Goal: Task Accomplishment & Management: Use online tool/utility

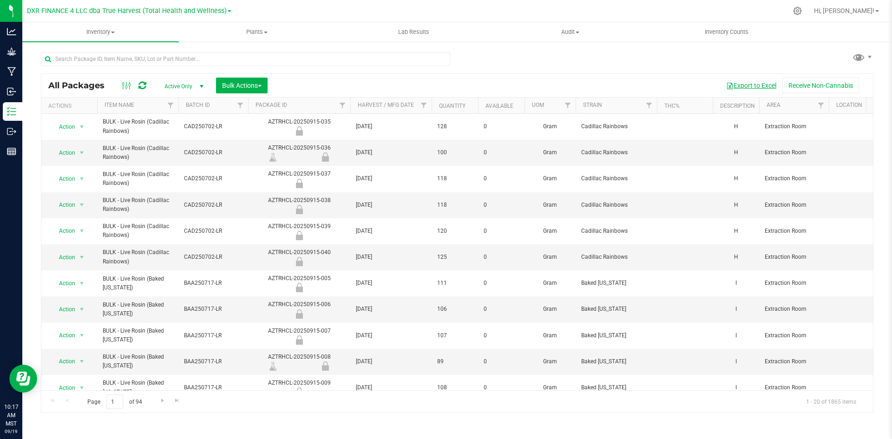
click at [758, 85] on button "Export to Excel" at bounding box center [751, 86] width 62 height 16
click at [172, 60] on input "text" at bounding box center [245, 59] width 409 height 14
paste input "SG - Pre-Roll - 1g (Biscotti Bx1)"
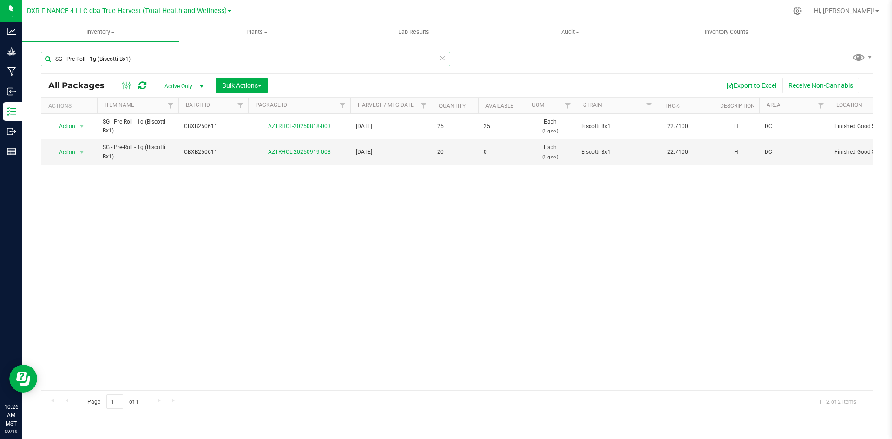
type input "SG - Pre-Roll - 1g (Biscotti Bx1)"
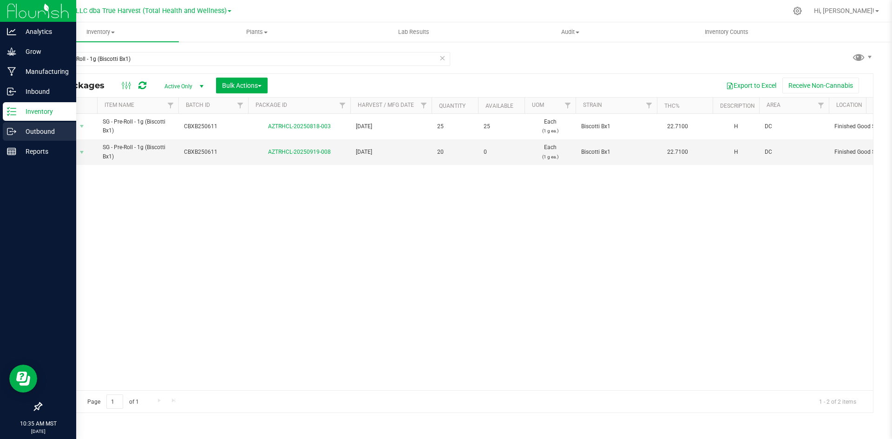
click at [22, 133] on p "Outbound" at bounding box center [44, 131] width 56 height 11
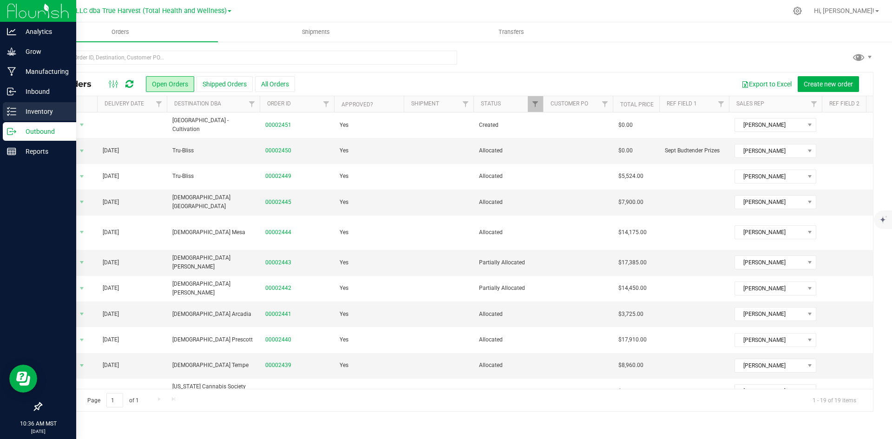
click at [19, 110] on p "Inventory" at bounding box center [44, 111] width 56 height 11
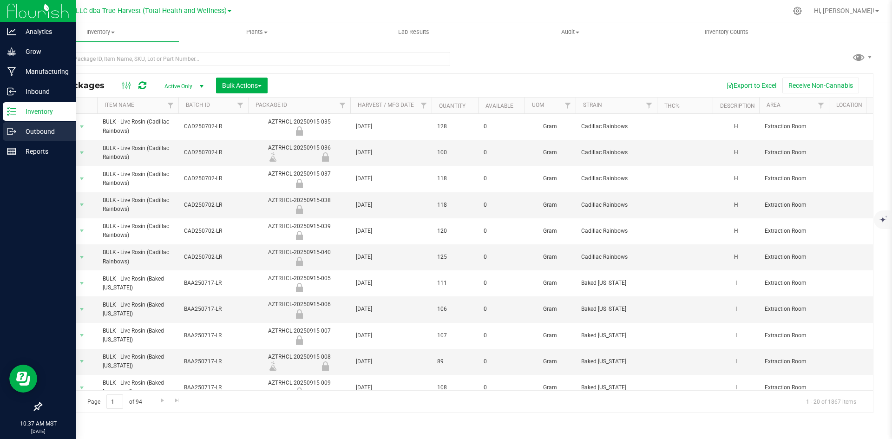
click at [30, 126] on p "Outbound" at bounding box center [44, 131] width 56 height 11
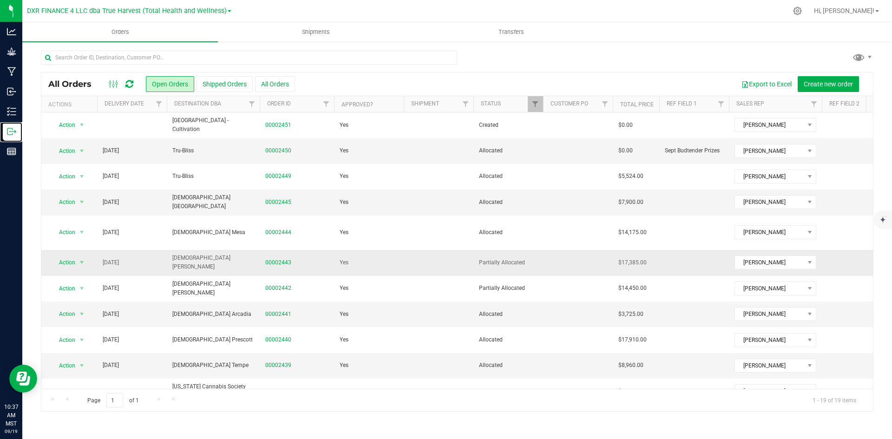
scroll to position [219, 0]
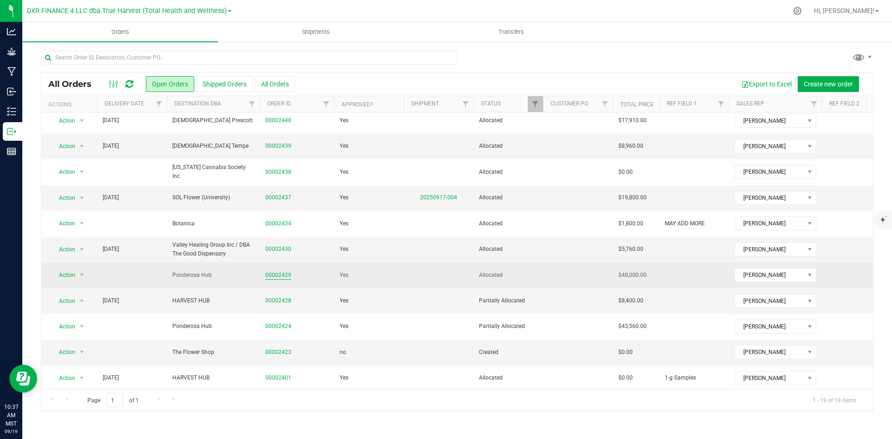
click at [277, 271] on link "00002429" at bounding box center [278, 275] width 26 height 9
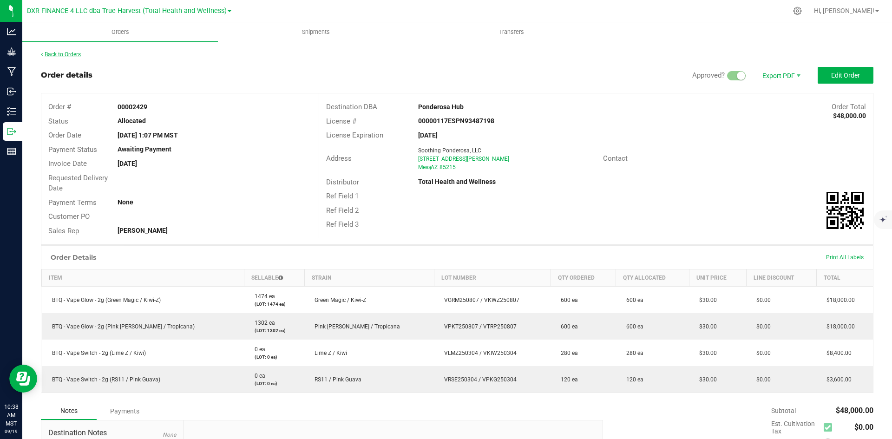
click at [66, 57] on link "Back to Orders" at bounding box center [61, 54] width 40 height 7
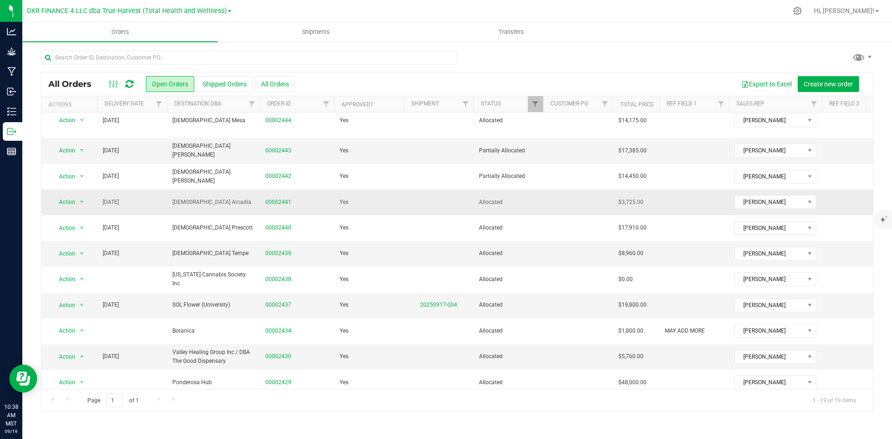
scroll to position [139, 0]
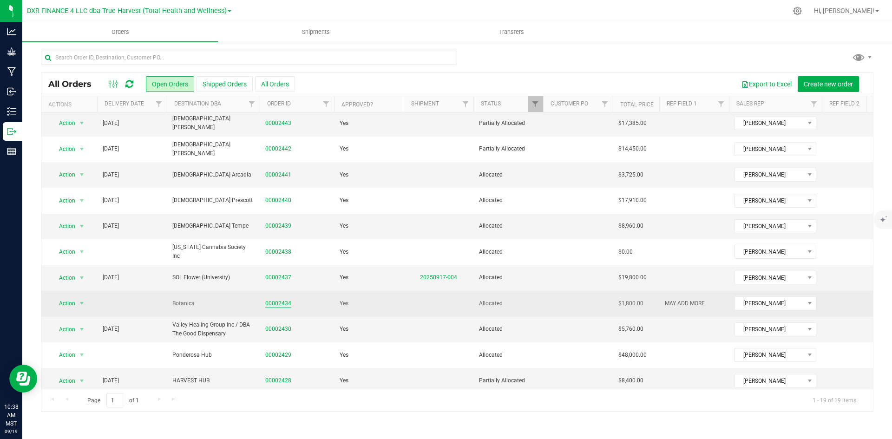
click at [279, 299] on link "00002434" at bounding box center [278, 303] width 26 height 9
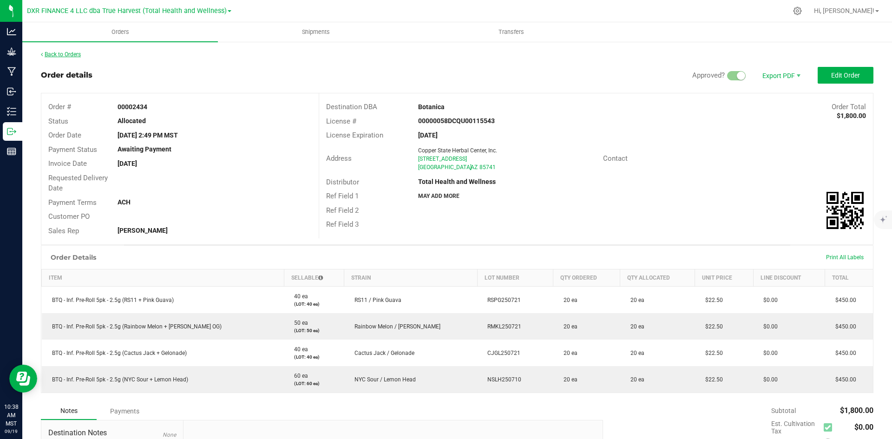
click at [76, 53] on link "Back to Orders" at bounding box center [61, 54] width 40 height 7
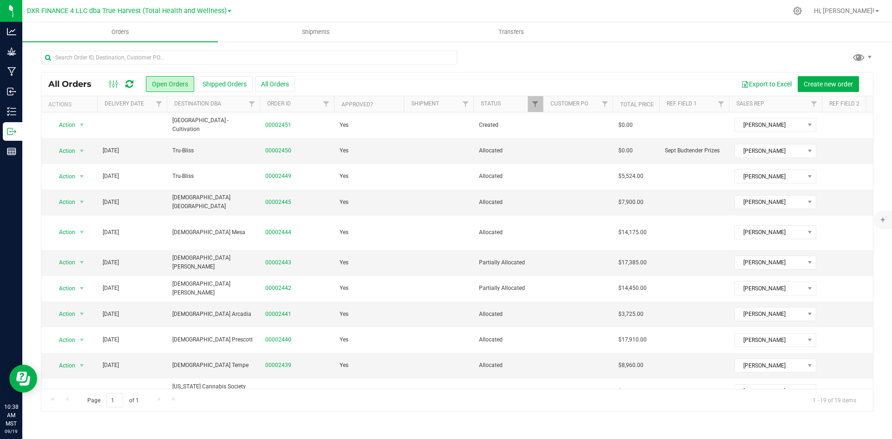
click at [140, 109] on th "Delivery Date" at bounding box center [132, 104] width 70 height 16
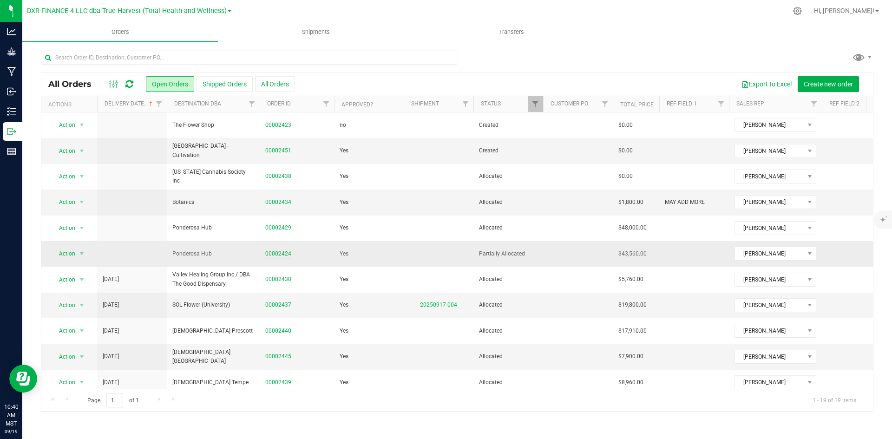
click at [280, 253] on link "00002424" at bounding box center [278, 253] width 26 height 9
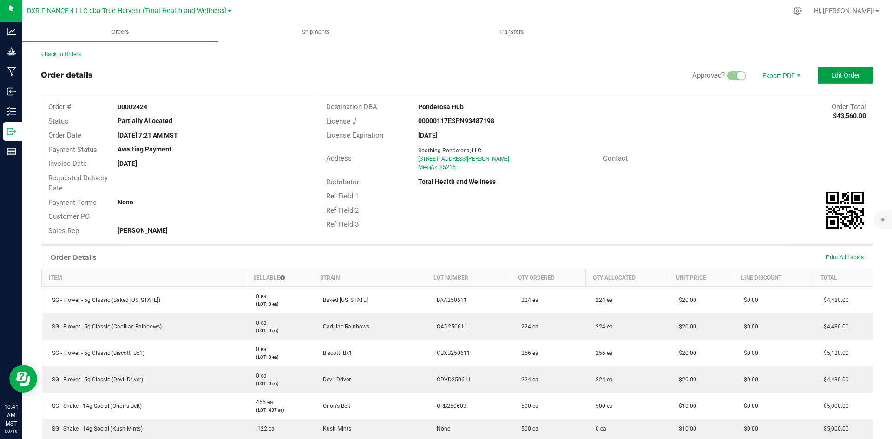
click at [817, 77] on button "Edit Order" at bounding box center [845, 75] width 56 height 17
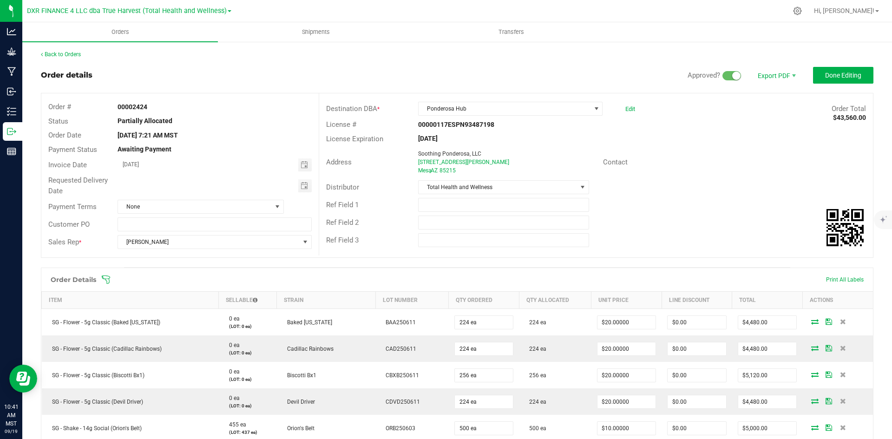
scroll to position [139, 0]
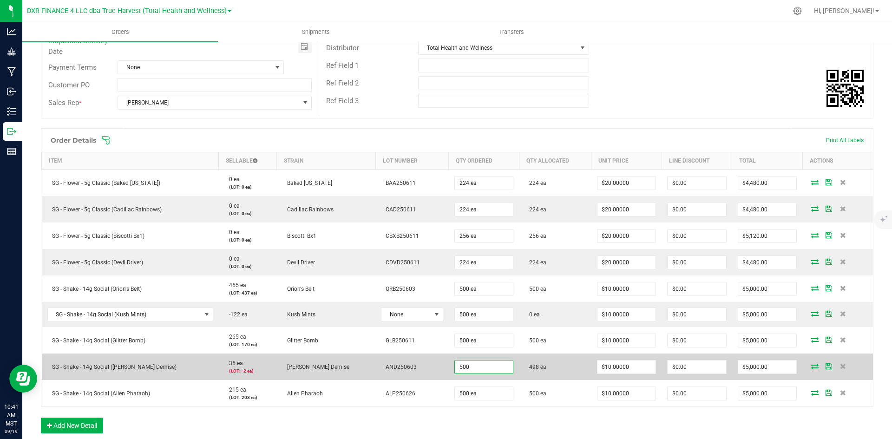
click at [455, 370] on input "500" at bounding box center [484, 366] width 59 height 13
click at [456, 371] on input "498" at bounding box center [484, 366] width 59 height 13
click at [455, 368] on input "498" at bounding box center [484, 366] width 59 height 13
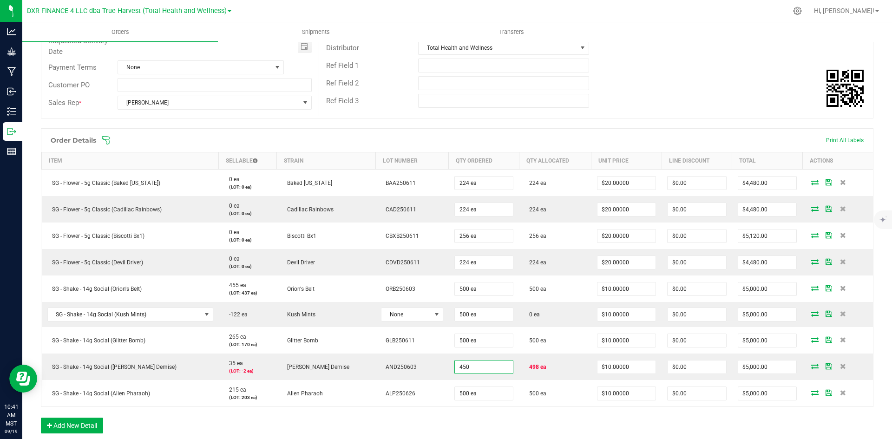
type input "450 ea"
type input "$4,500.00"
click at [453, 422] on div "Order Details Print All Labels Item Sellable Strain Lot Number Qty Ordered Qty …" at bounding box center [457, 285] width 832 height 314
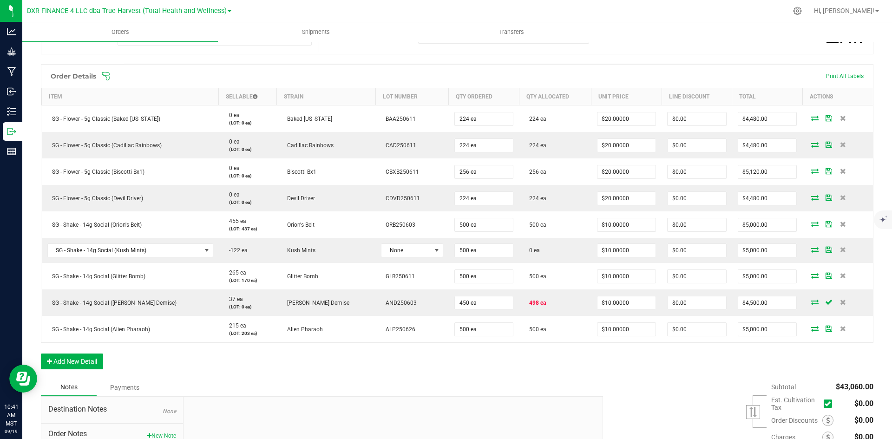
scroll to position [232, 0]
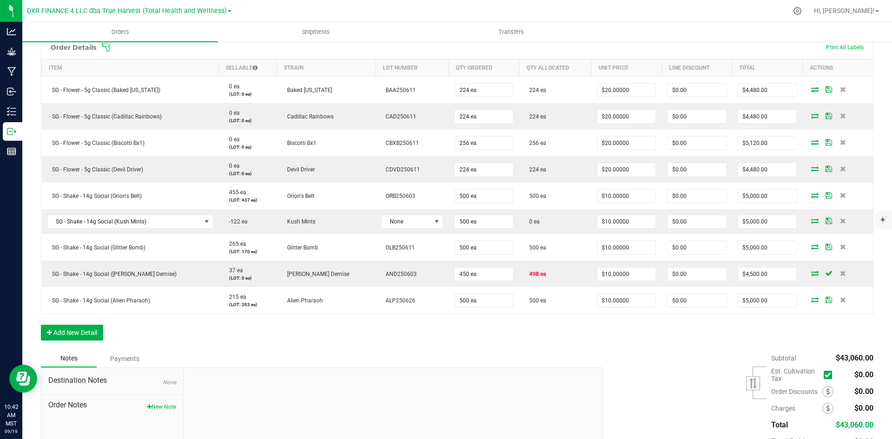
click at [445, 346] on div "Order Details Print All Labels Item Sellable Strain Lot Number Qty Ordered Qty …" at bounding box center [457, 192] width 832 height 314
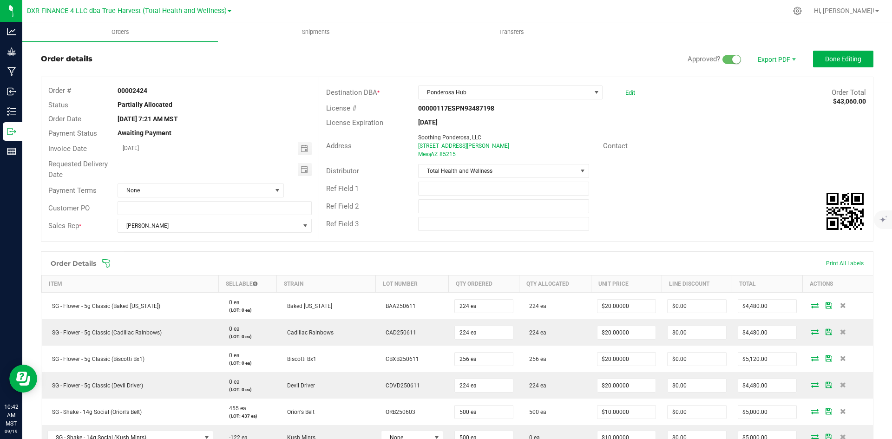
scroll to position [0, 0]
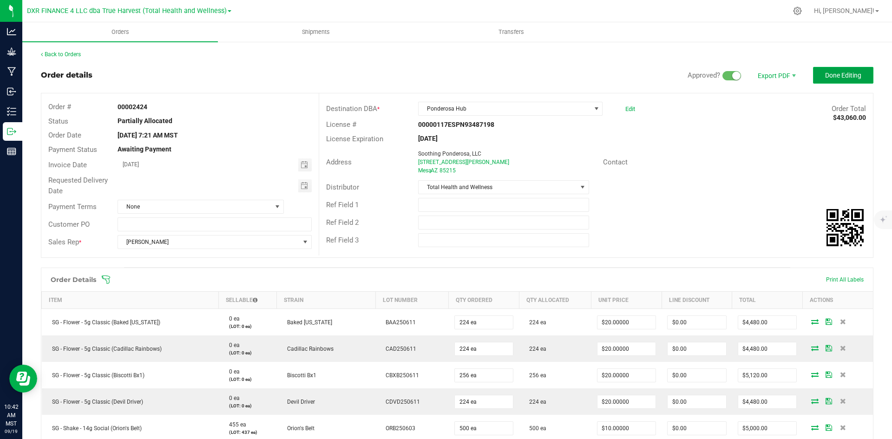
click at [813, 77] on button "Done Editing" at bounding box center [843, 75] width 60 height 17
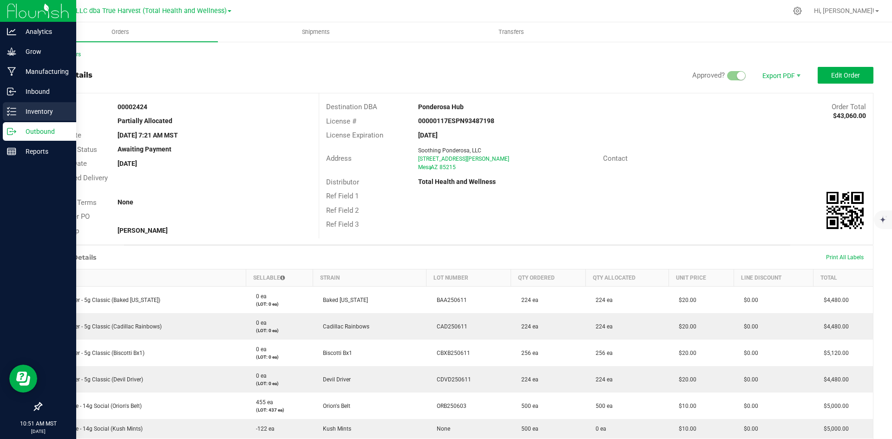
click at [13, 117] on div "Inventory" at bounding box center [39, 111] width 73 height 19
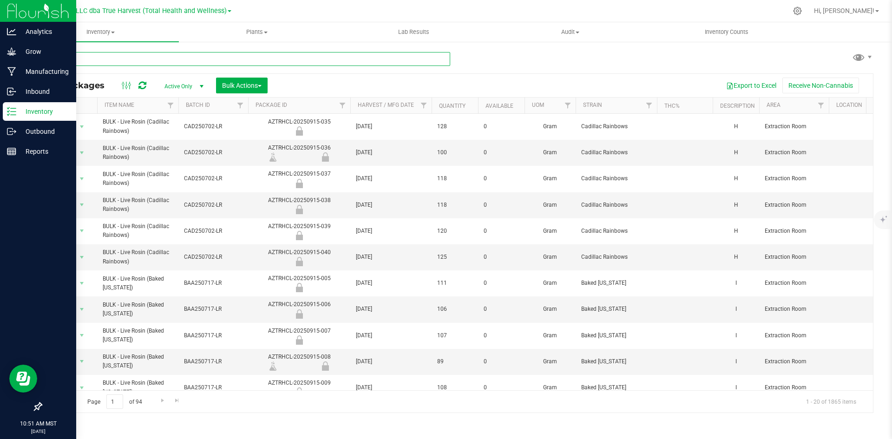
click at [242, 65] on input "text" at bounding box center [245, 59] width 409 height 14
drag, startPoint x: 28, startPoint y: 130, endPoint x: 55, endPoint y: 136, distance: 27.1
click at [28, 130] on p "Outbound" at bounding box center [44, 131] width 56 height 11
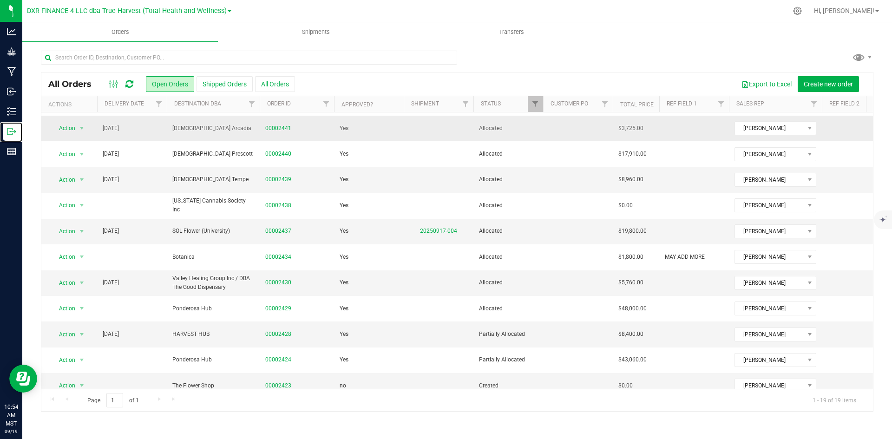
scroll to position [219, 0]
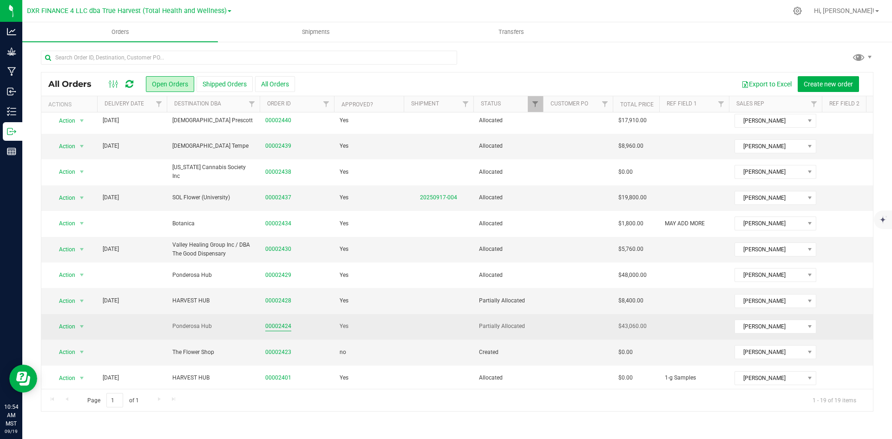
click at [278, 322] on link "00002424" at bounding box center [278, 326] width 26 height 9
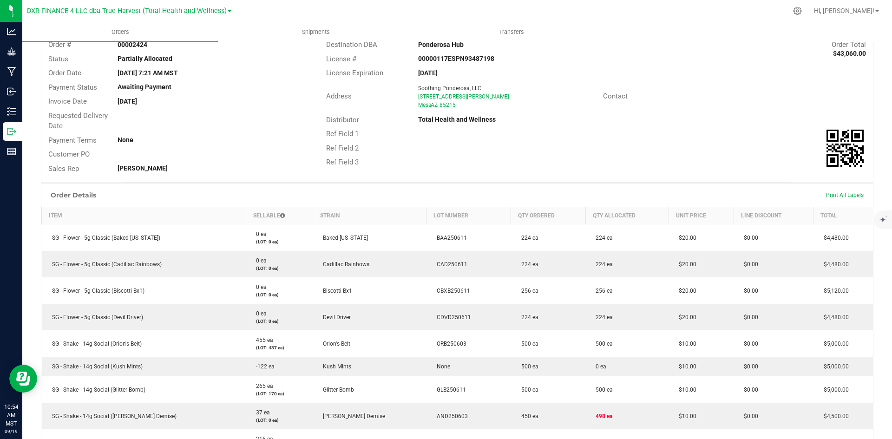
scroll to position [186, 0]
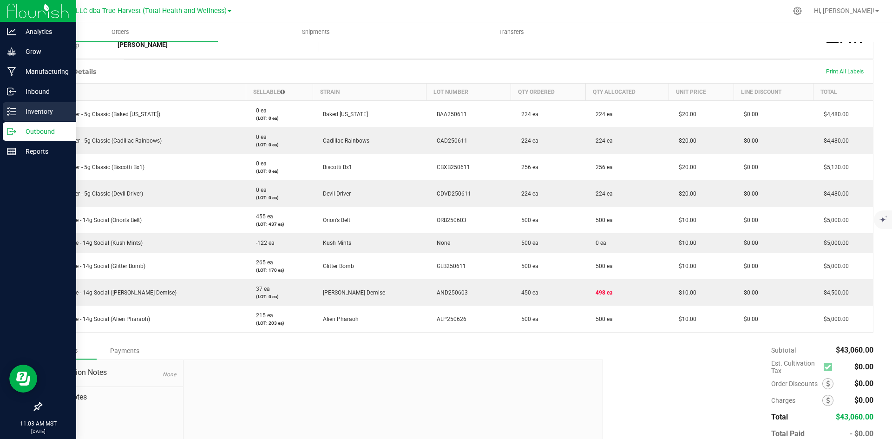
click at [26, 110] on p "Inventory" at bounding box center [44, 111] width 56 height 11
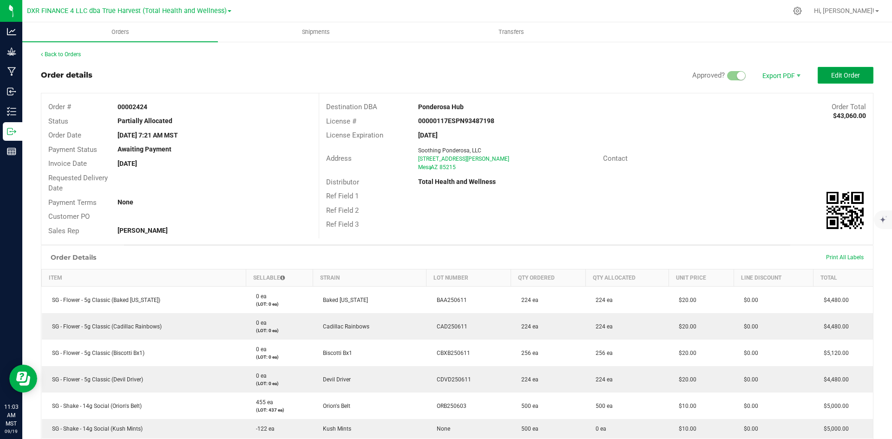
click at [837, 72] on span "Edit Order" at bounding box center [845, 75] width 29 height 7
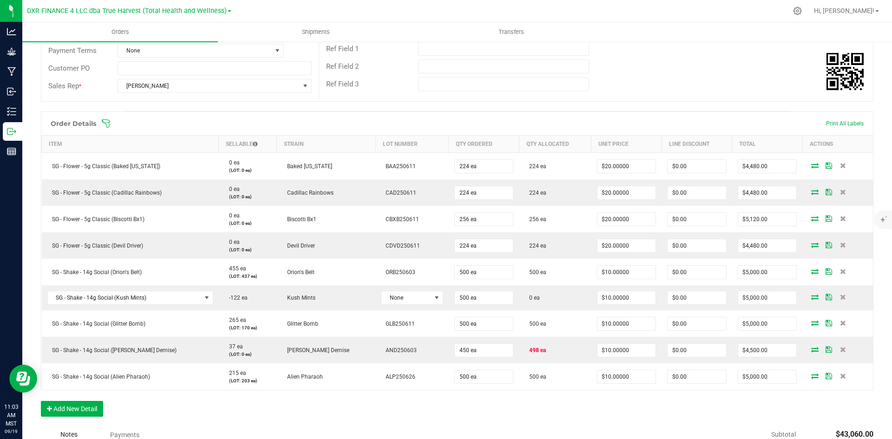
scroll to position [232, 0]
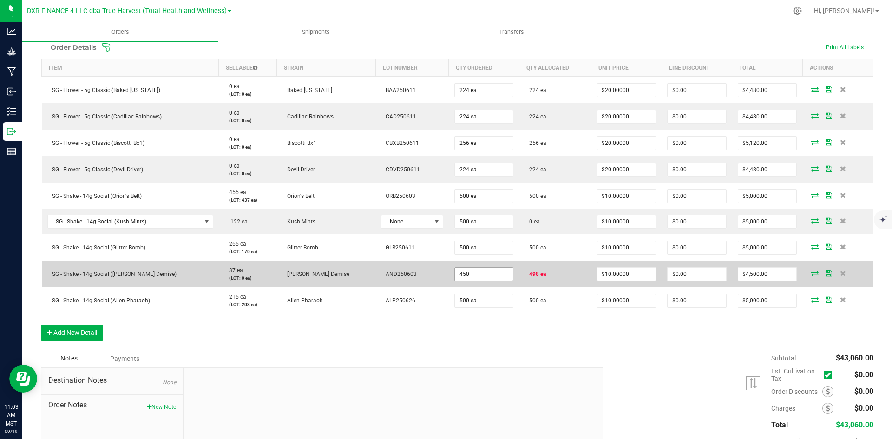
click at [483, 279] on input "450" at bounding box center [484, 274] width 59 height 13
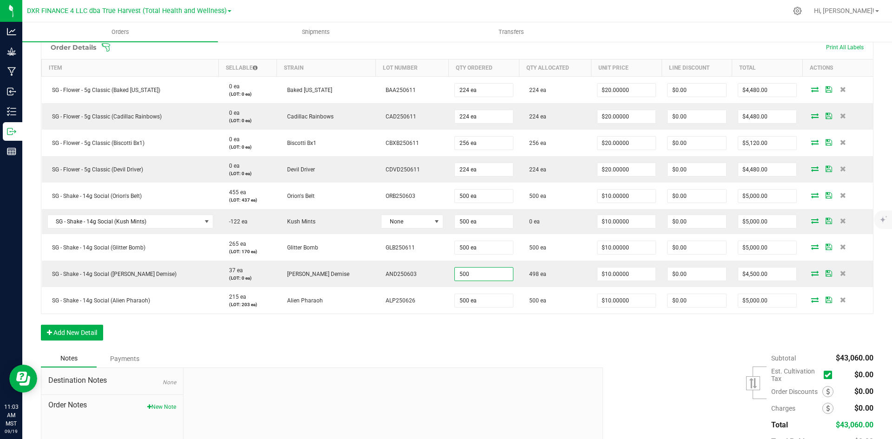
type input "500 ea"
type input "$5,000.00"
click at [513, 355] on div "Notes Payments" at bounding box center [318, 359] width 555 height 18
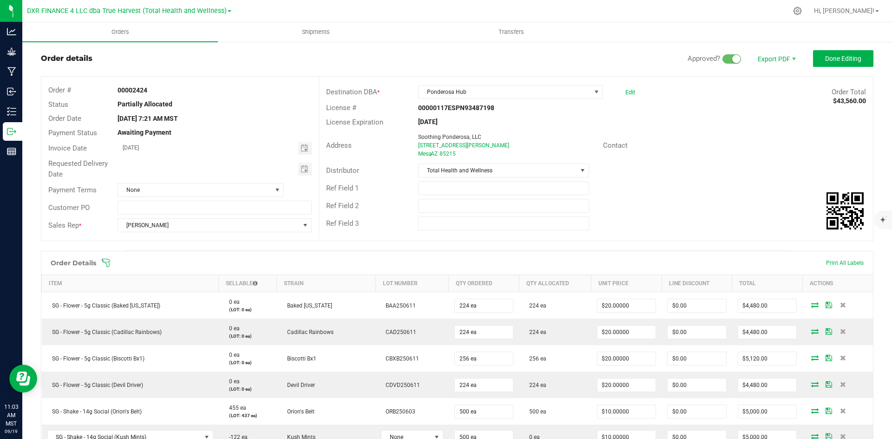
scroll to position [0, 0]
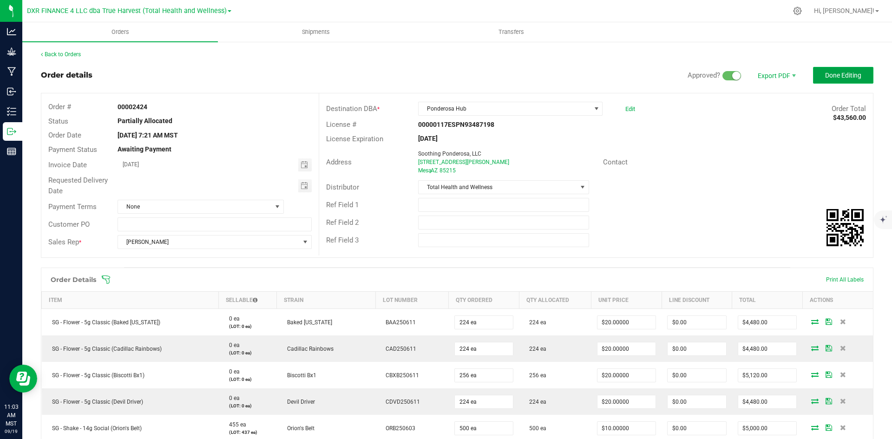
click at [834, 68] on button "Done Editing" at bounding box center [843, 75] width 60 height 17
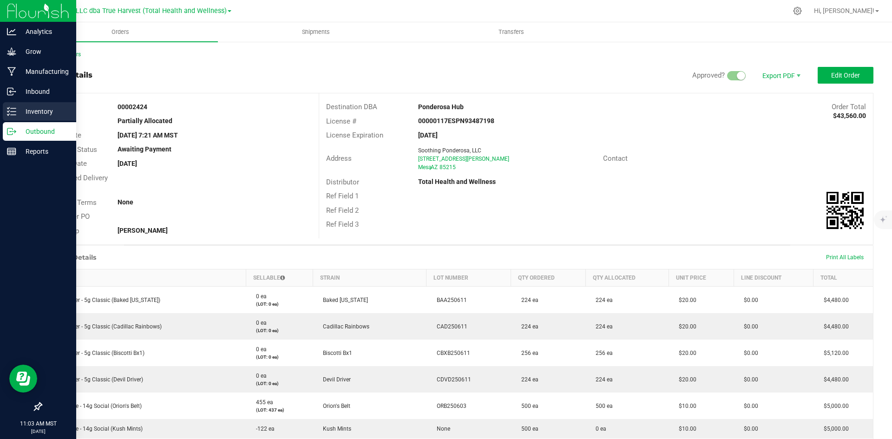
click at [18, 107] on p "Inventory" at bounding box center [44, 111] width 56 height 11
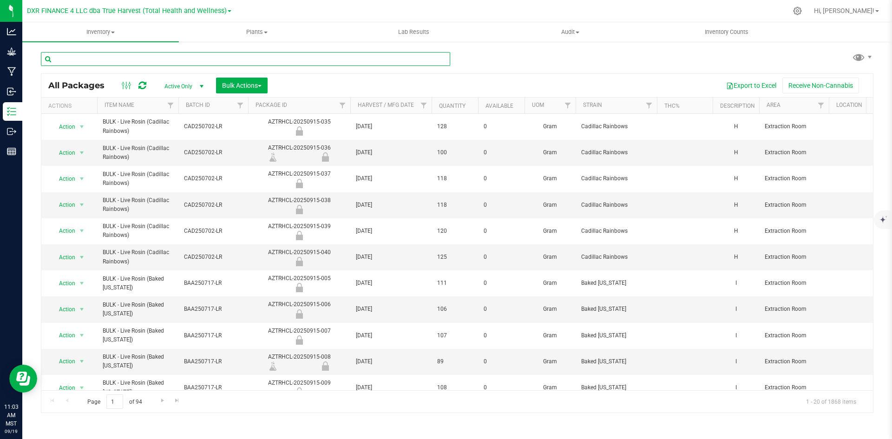
click at [248, 57] on input "text" at bounding box center [245, 59] width 409 height 14
type input "n"
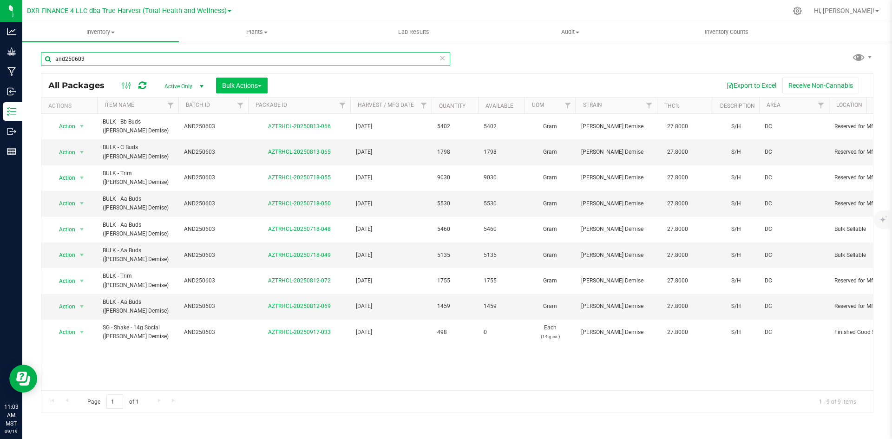
type input "and250603"
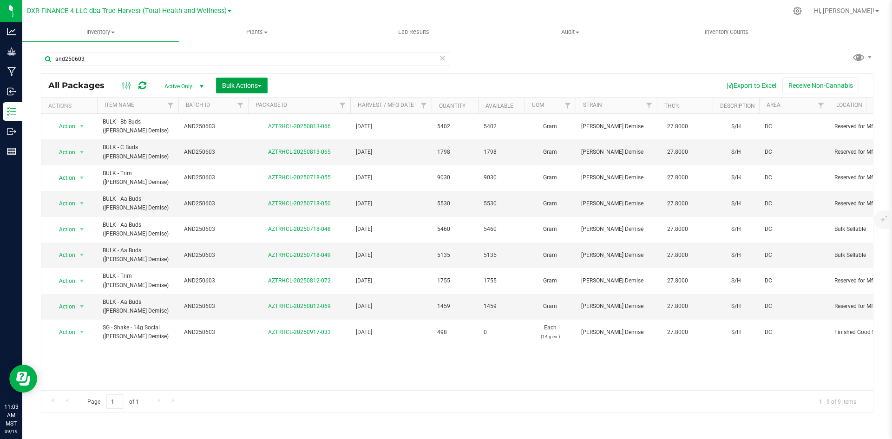
click at [247, 89] on button "Bulk Actions" at bounding box center [242, 86] width 52 height 16
click at [259, 105] on span "Add to manufacturing run" at bounding box center [257, 106] width 70 height 7
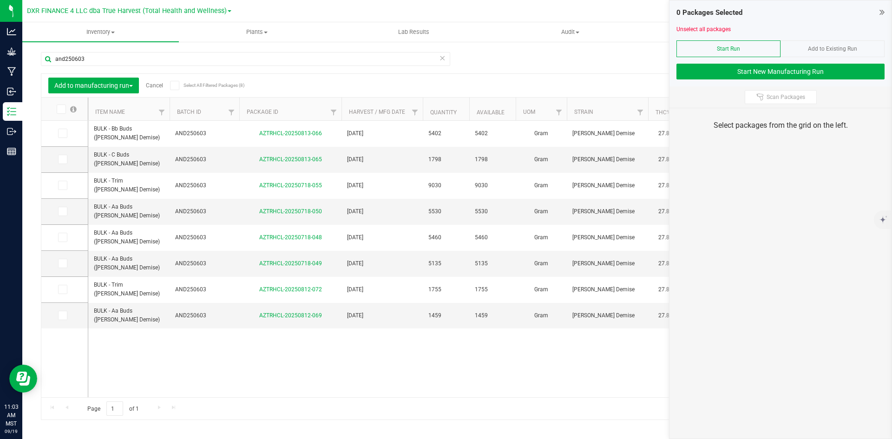
click at [138, 109] on th "Item Name" at bounding box center [128, 109] width 81 height 23
click at [61, 315] on icon at bounding box center [62, 315] width 6 height 0
click at [0, 0] on input "checkbox" at bounding box center [0, 0] width 0 height 0
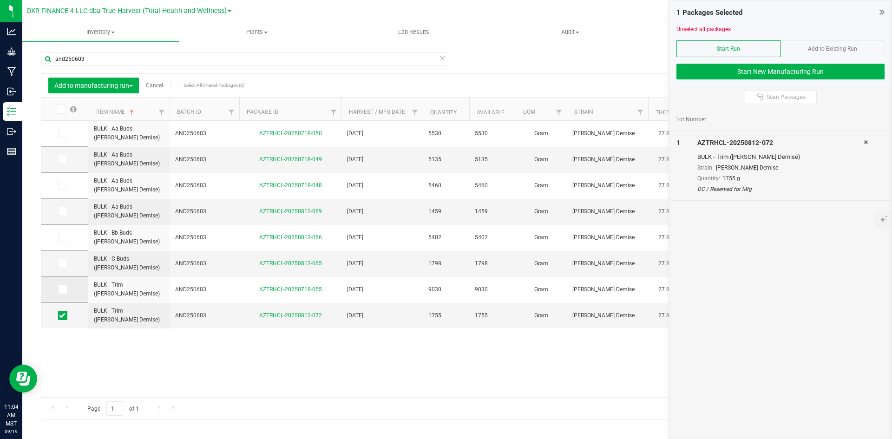
click at [62, 289] on icon at bounding box center [62, 289] width 6 height 0
click at [0, 0] on input "checkbox" at bounding box center [0, 0] width 0 height 0
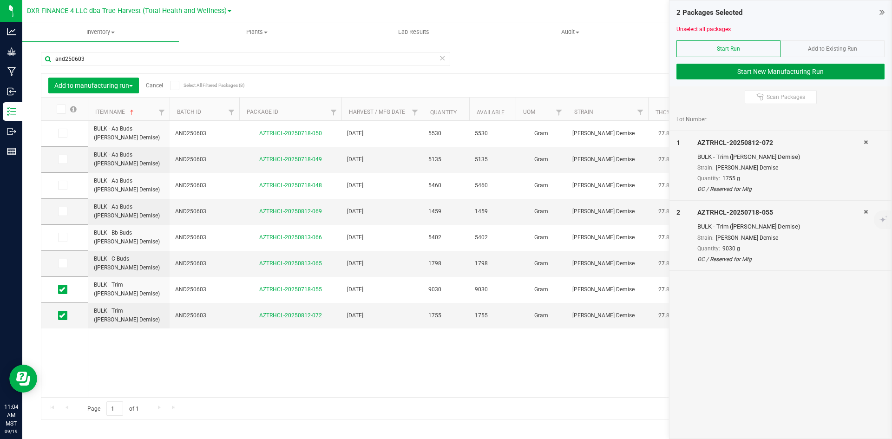
click at [769, 78] on button "Start New Manufacturing Run" at bounding box center [780, 72] width 208 height 16
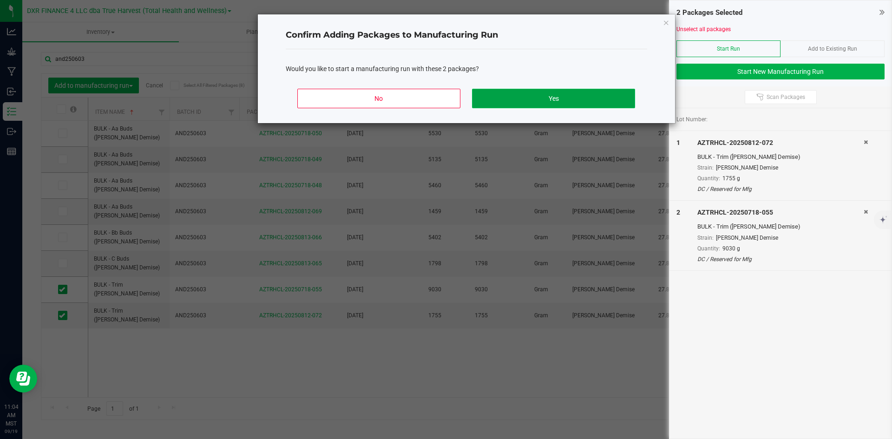
click at [549, 98] on button "Yes" at bounding box center [553, 99] width 163 height 20
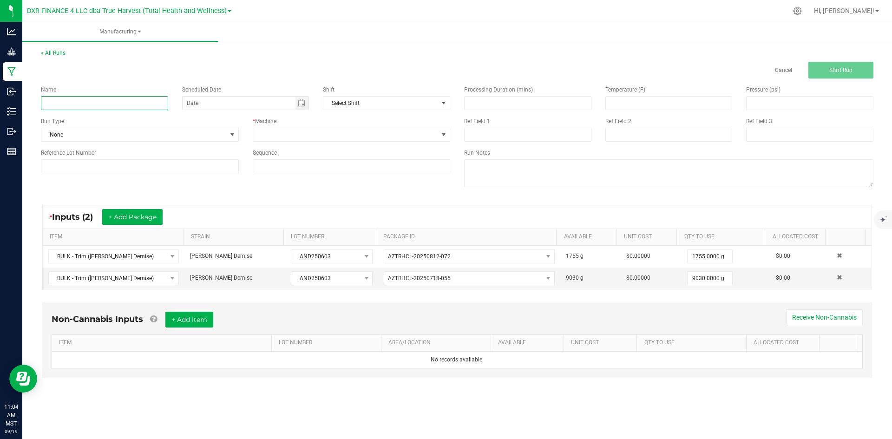
click at [78, 107] on input at bounding box center [104, 103] width 127 height 14
type input "[PERSON_NAME] Demise - 14G SOCIAL"
click at [363, 129] on span at bounding box center [345, 134] width 185 height 13
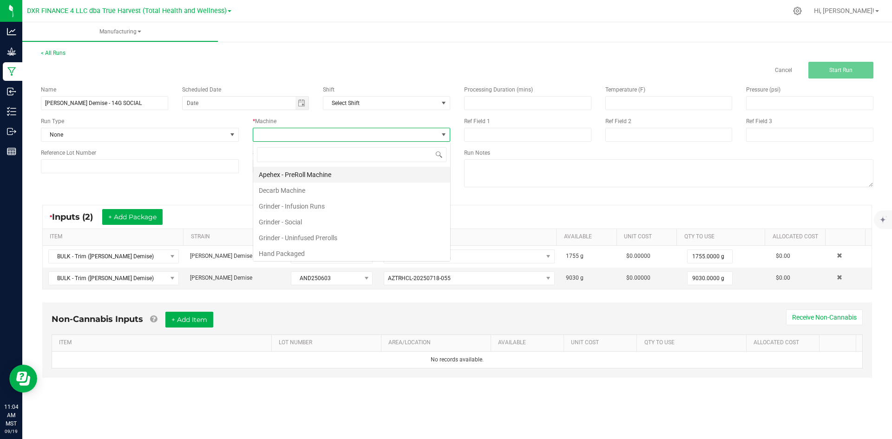
scroll to position [14, 197]
click at [338, 251] on li "Hand Packaged" at bounding box center [351, 254] width 197 height 16
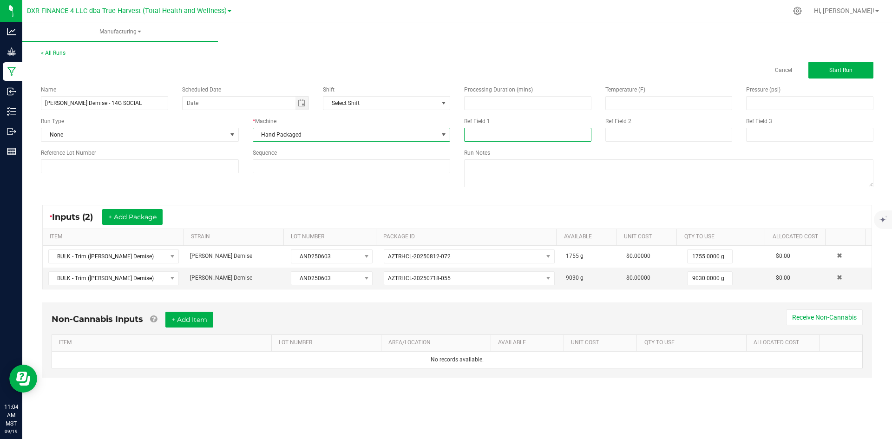
click at [487, 136] on input at bounding box center [527, 135] width 127 height 14
type input "14G SOCIAL"
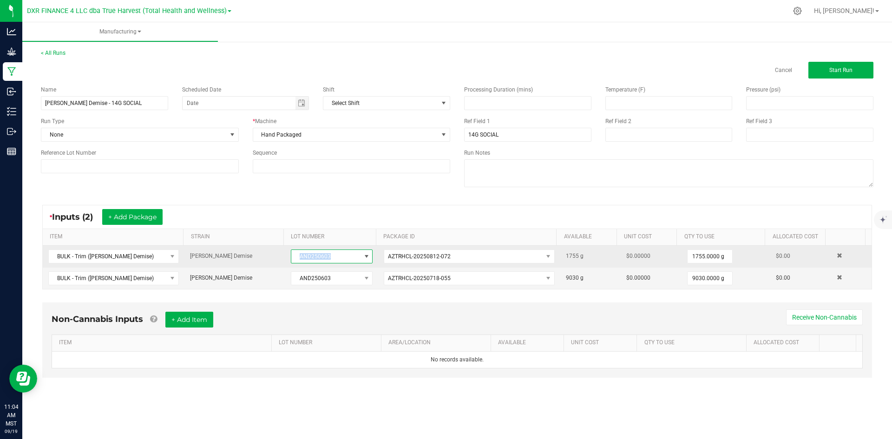
drag, startPoint x: 294, startPoint y: 256, endPoint x: 355, endPoint y: 256, distance: 60.4
click at [355, 256] on span "AND250603" at bounding box center [325, 256] width 69 height 13
drag, startPoint x: 333, startPoint y: 256, endPoint x: 260, endPoint y: 252, distance: 73.1
click at [260, 252] on tr "BULK - Trim ([PERSON_NAME] Demise) [PERSON_NAME] Demise AND250603 AZTRHCL-20250…" at bounding box center [457, 257] width 829 height 22
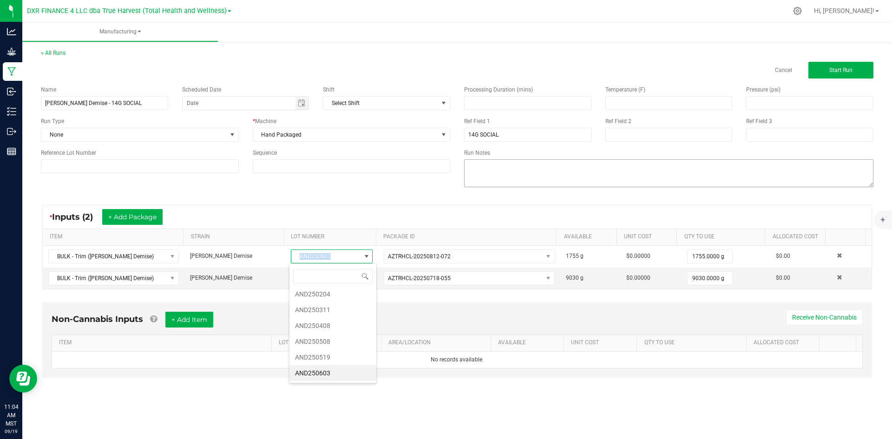
copy tr "AND250603"
click at [627, 136] on input at bounding box center [668, 135] width 127 height 14
paste input "AND250603"
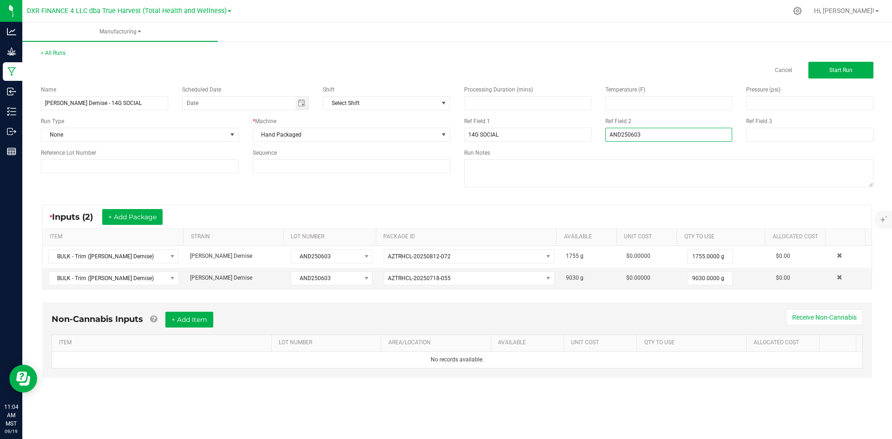
type input "AND250603"
click at [181, 176] on div "Name [PERSON_NAME] Demise - 14G SOCIAL Scheduled Date Shift Select Shift Run Ty…" at bounding box center [245, 129] width 423 height 102
click at [184, 165] on input at bounding box center [140, 166] width 198 height 14
paste input "AND250603"
click at [56, 166] on input "AND250603" at bounding box center [140, 166] width 198 height 14
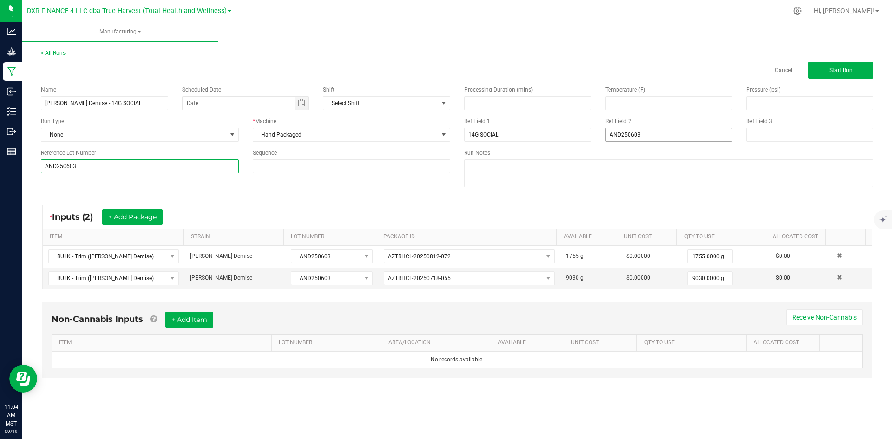
type input "AND250603"
click at [646, 130] on input "AND250603" at bounding box center [668, 135] width 127 height 14
type input "[DATE]"
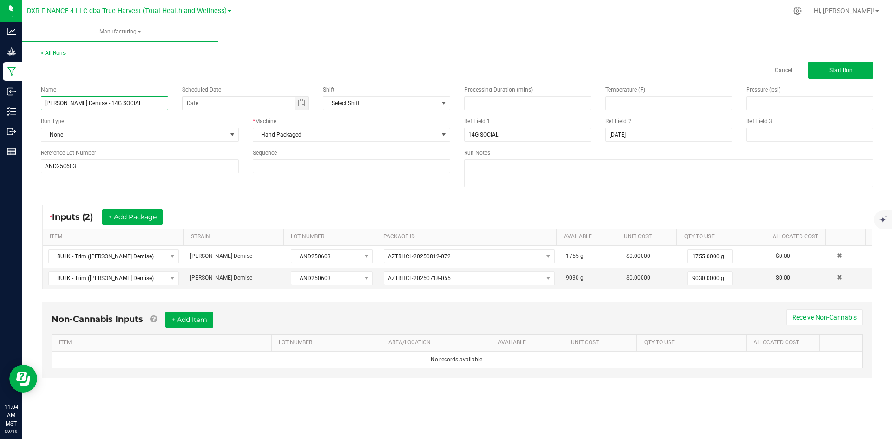
click at [142, 109] on input "[PERSON_NAME] Demise - 14G SOCIAL" at bounding box center [104, 103] width 127 height 14
click at [172, 166] on input "AND250603" at bounding box center [140, 166] width 198 height 14
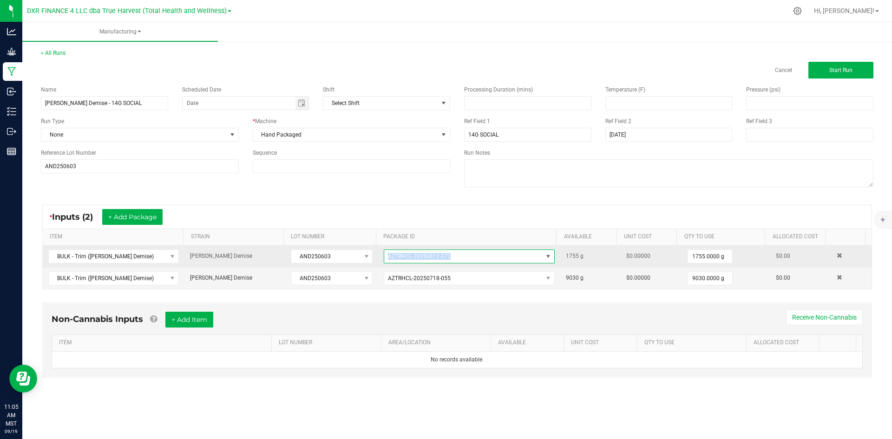
drag, startPoint x: 383, startPoint y: 260, endPoint x: 461, endPoint y: 260, distance: 77.6
click at [461, 260] on span "AZTRHCL-20250812-072" at bounding box center [463, 256] width 158 height 13
drag, startPoint x: 461, startPoint y: 260, endPoint x: 375, endPoint y: 260, distance: 85.5
click at [378, 260] on td "AZTRHCL-20250812-072" at bounding box center [469, 257] width 182 height 22
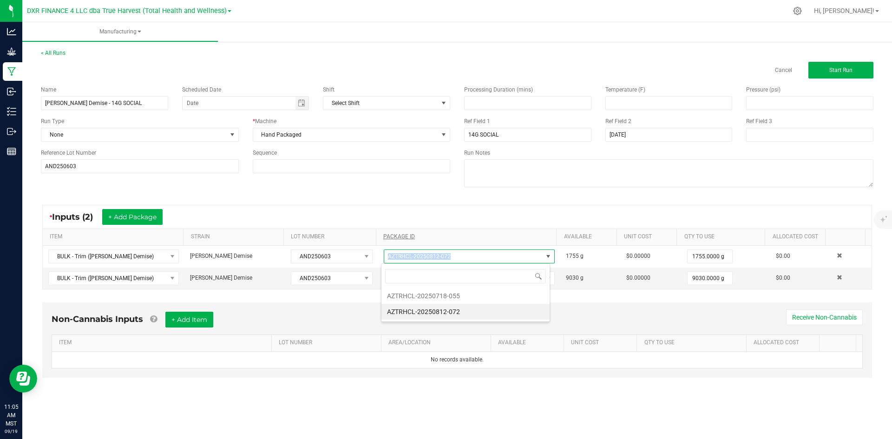
copy span "AZTRHCL-20250812-072"
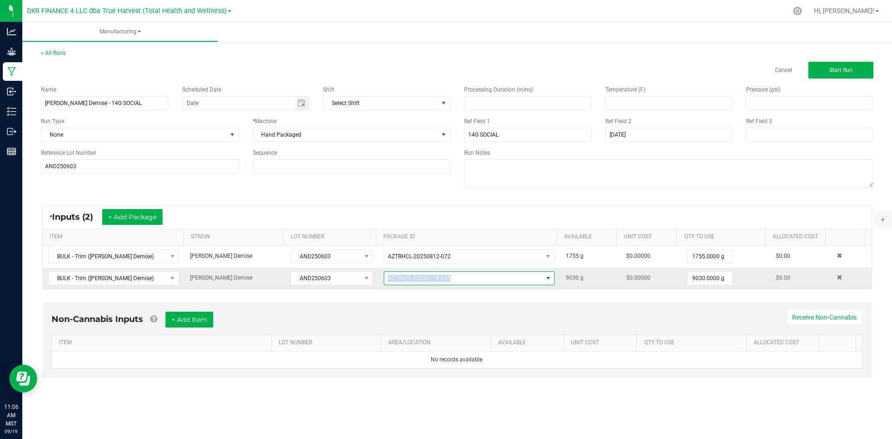
drag, startPoint x: 384, startPoint y: 278, endPoint x: 471, endPoint y: 280, distance: 86.9
click at [471, 280] on span "AZTRHCL-20250718-055" at bounding box center [463, 278] width 158 height 13
drag, startPoint x: 447, startPoint y: 280, endPoint x: 376, endPoint y: 279, distance: 71.5
click at [378, 279] on td "AZTRHCL-20250718-055" at bounding box center [469, 278] width 182 height 21
copy span "AZTRHCL-20250718-055"
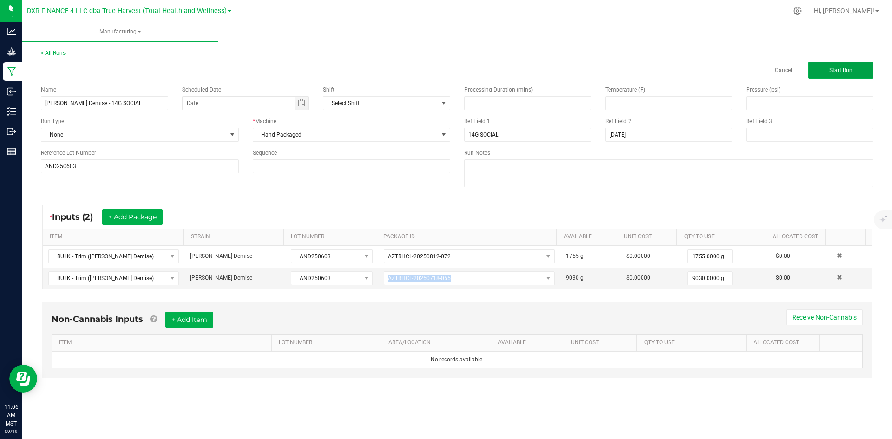
drag, startPoint x: 828, startPoint y: 63, endPoint x: 776, endPoint y: 90, distance: 59.0
click at [828, 63] on button "Start Run" at bounding box center [840, 70] width 65 height 17
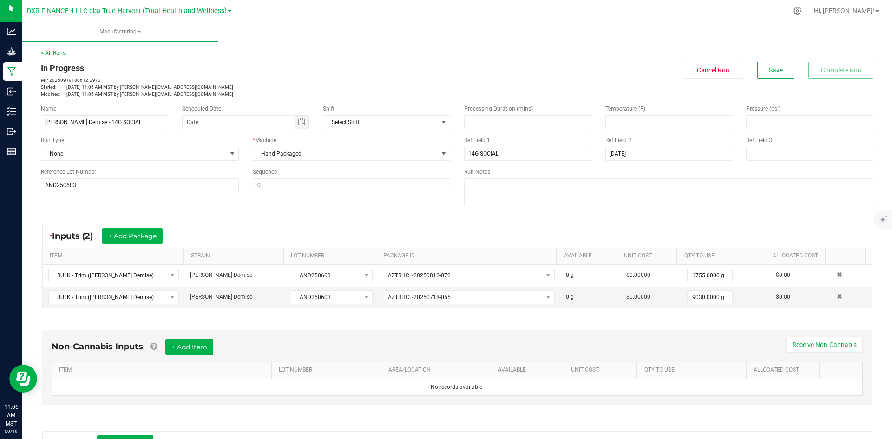
click at [55, 54] on link "< All Runs" at bounding box center [53, 53] width 25 height 7
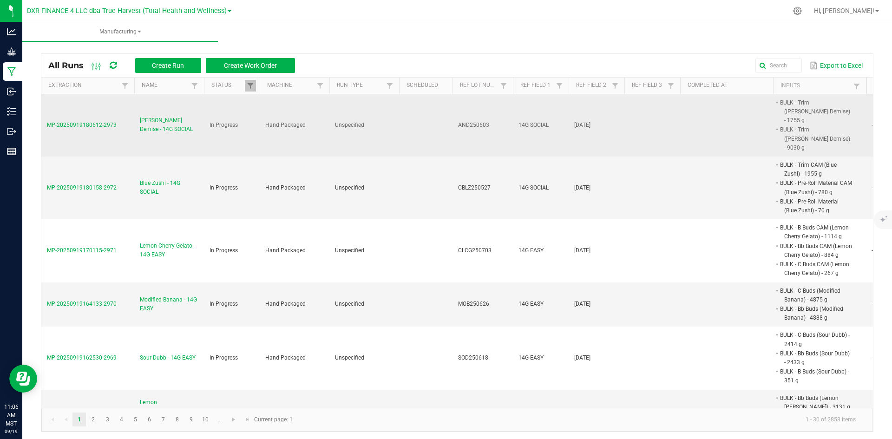
drag, startPoint x: 121, startPoint y: 122, endPoint x: 42, endPoint y: 122, distance: 79.0
click at [42, 122] on td "MP-20250919180612-2973" at bounding box center [87, 125] width 93 height 62
copy span "MP-20250919180612-2973"
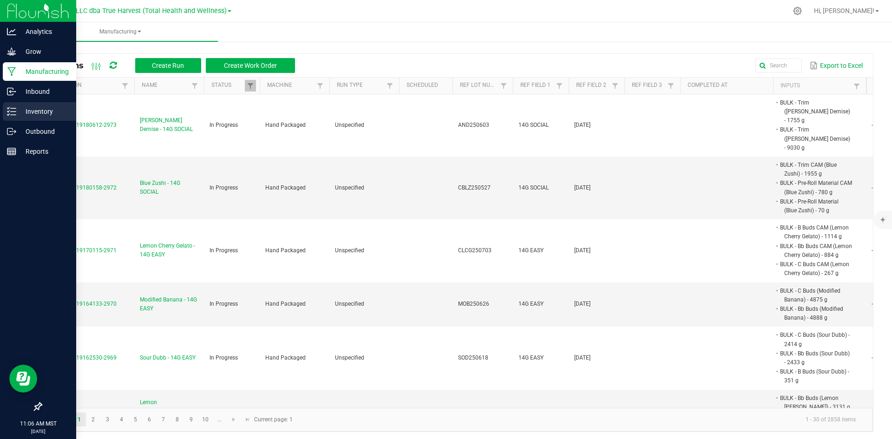
click at [24, 108] on p "Inventory" at bounding box center [44, 111] width 56 height 11
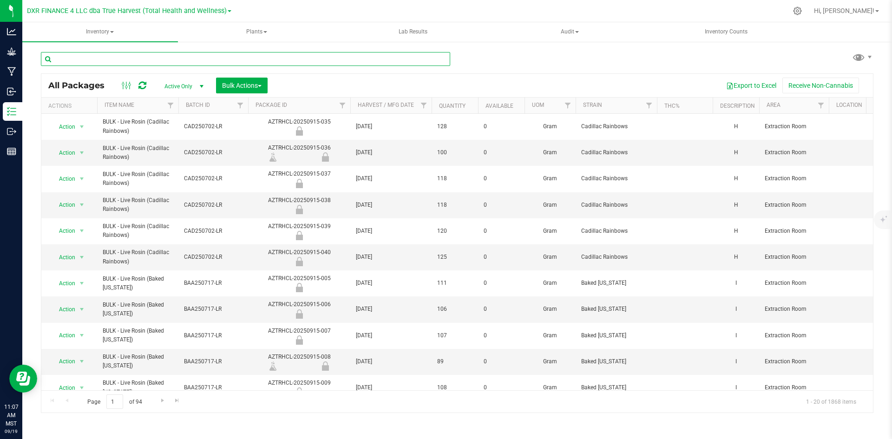
click at [113, 56] on input "text" at bounding box center [245, 59] width 409 height 14
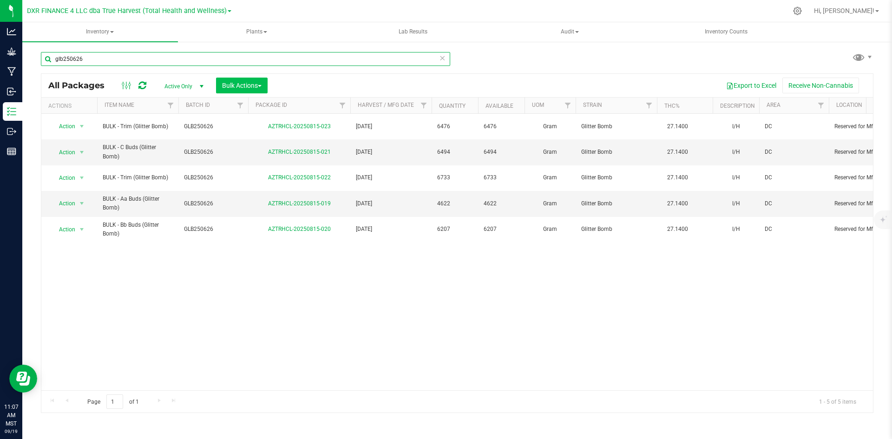
type input "glb250626"
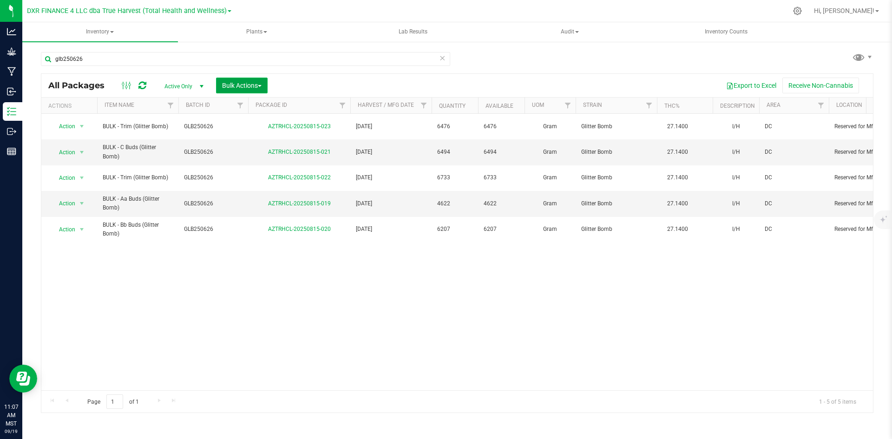
click at [237, 85] on span "Bulk Actions" at bounding box center [241, 85] width 39 height 7
click at [231, 108] on span "Add to manufacturing run" at bounding box center [257, 106] width 70 height 7
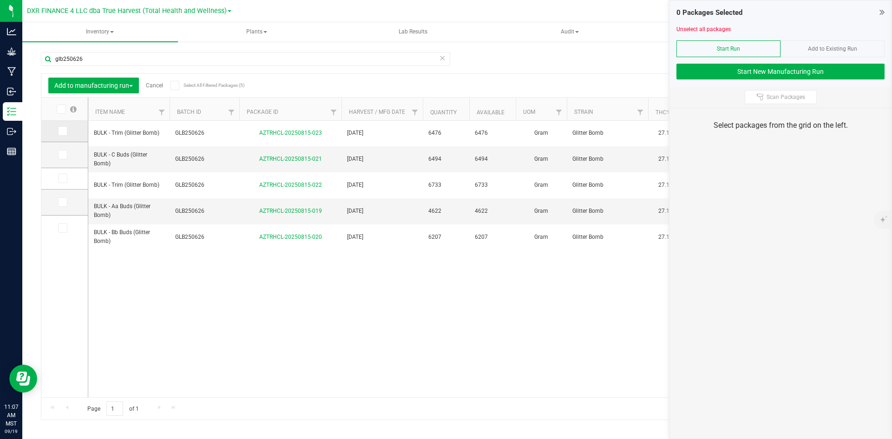
click at [67, 130] on span at bounding box center [62, 130] width 9 height 9
click at [0, 0] on input "checkbox" at bounding box center [0, 0] width 0 height 0
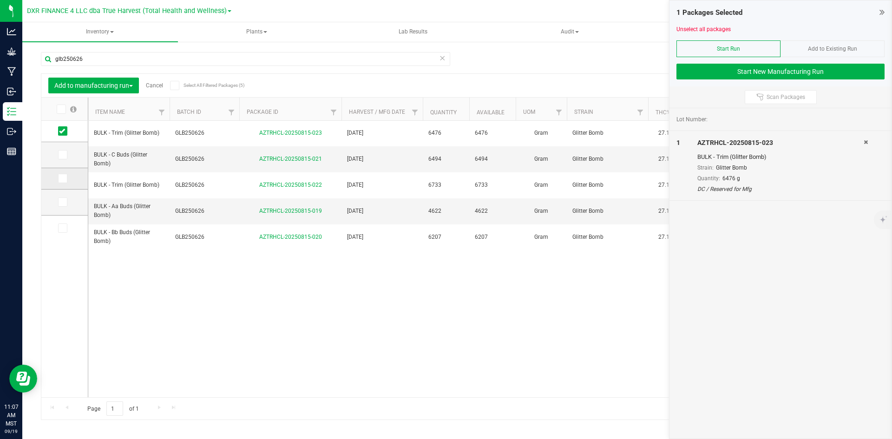
click at [66, 175] on span at bounding box center [62, 178] width 9 height 9
click at [0, 0] on input "checkbox" at bounding box center [0, 0] width 0 height 0
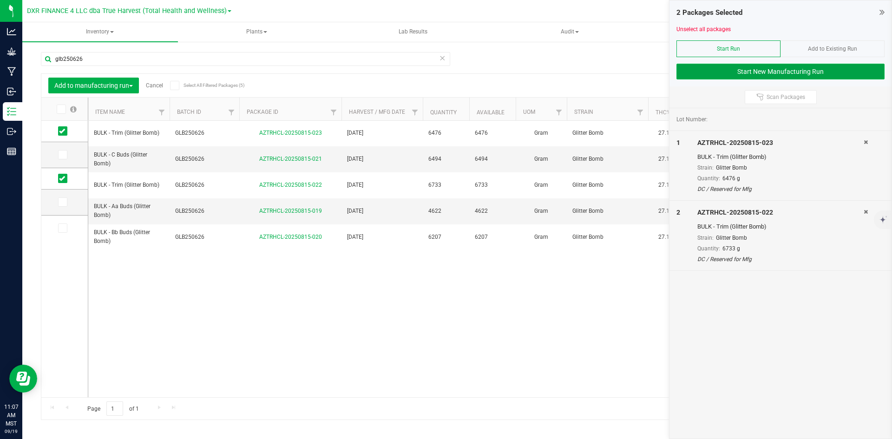
click at [787, 72] on button "Start New Manufacturing Run" at bounding box center [780, 72] width 208 height 16
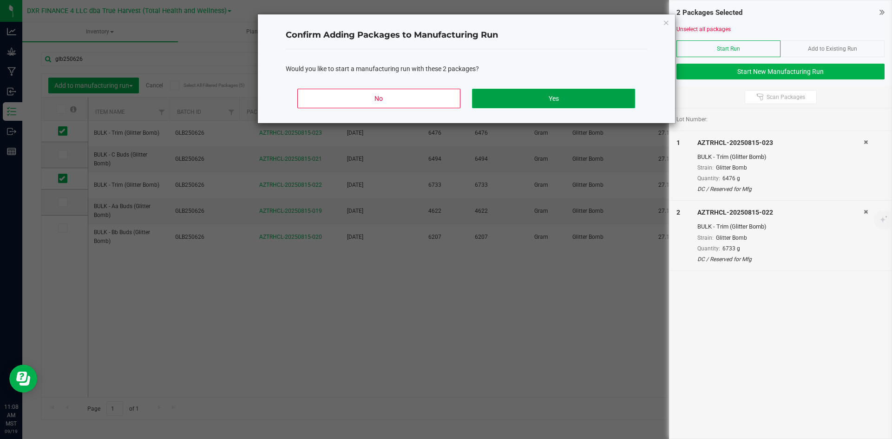
click at [572, 107] on button "Yes" at bounding box center [553, 99] width 163 height 20
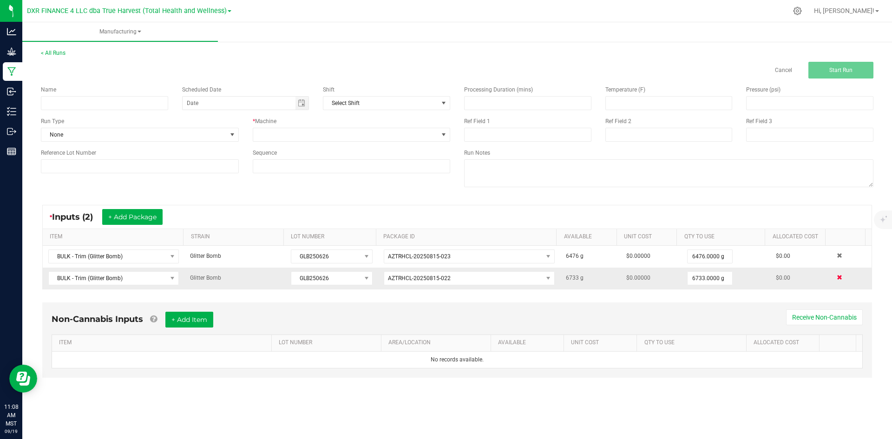
click at [836, 278] on span at bounding box center [839, 277] width 6 height 6
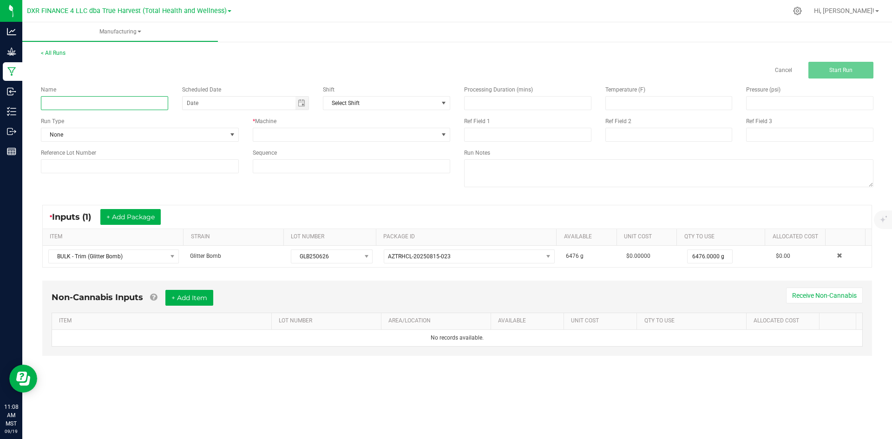
click at [135, 109] on input at bounding box center [104, 103] width 127 height 14
type input "Glitter Bomb - 14G SOCIAL"
click at [279, 139] on span at bounding box center [345, 134] width 185 height 13
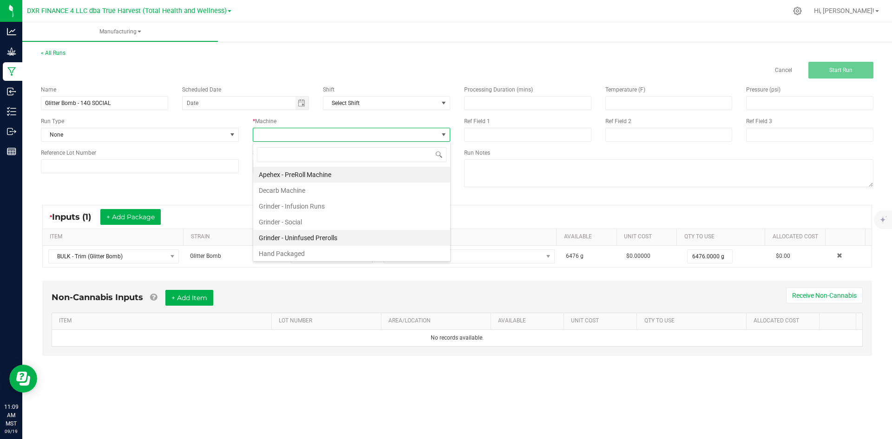
scroll to position [14, 197]
click at [313, 255] on li "Hand Packaged" at bounding box center [351, 254] width 197 height 16
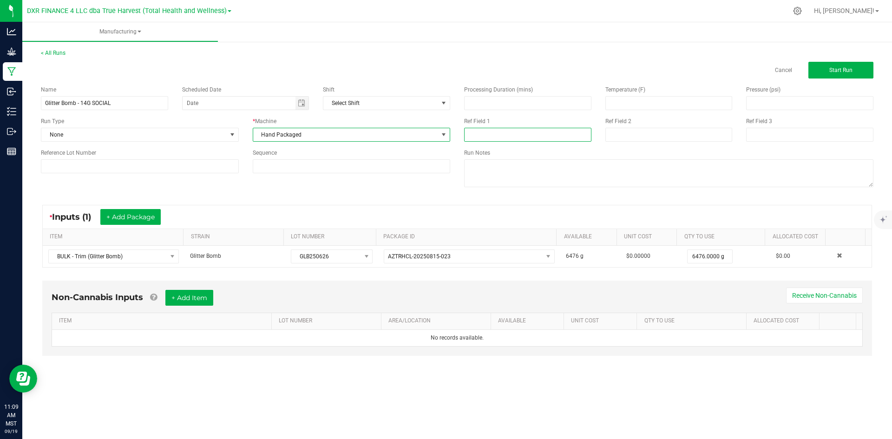
drag, startPoint x: 492, startPoint y: 130, endPoint x: 494, endPoint y: 145, distance: 15.0
click at [492, 130] on input at bounding box center [527, 135] width 127 height 14
type input "14G SOCIAL"
click at [638, 138] on input at bounding box center [668, 135] width 127 height 14
type input "[DATE]"
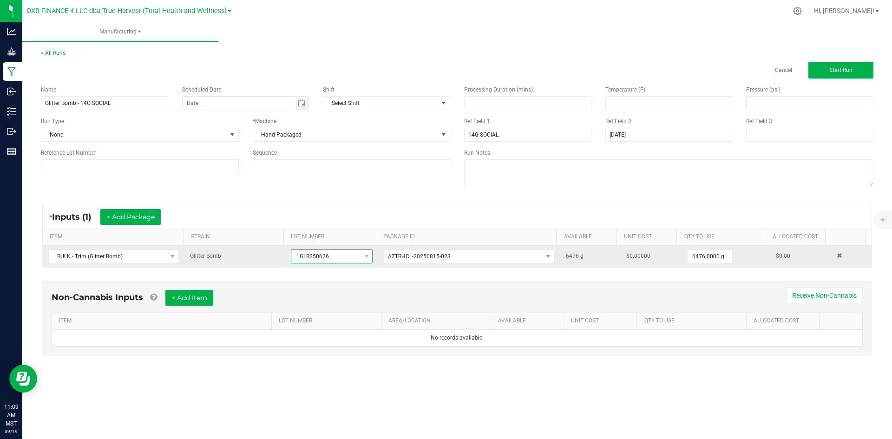
click at [307, 255] on span "GLB250626" at bounding box center [325, 256] width 69 height 13
drag, startPoint x: 333, startPoint y: 255, endPoint x: 281, endPoint y: 255, distance: 52.0
click at [281, 255] on tr "BULK - Trim (Glitter Bomb) Glitter Bomb GLB250626 AZTRHCL-20250815-023 6476 g $…" at bounding box center [457, 256] width 829 height 21
copy tr "GLB250626"
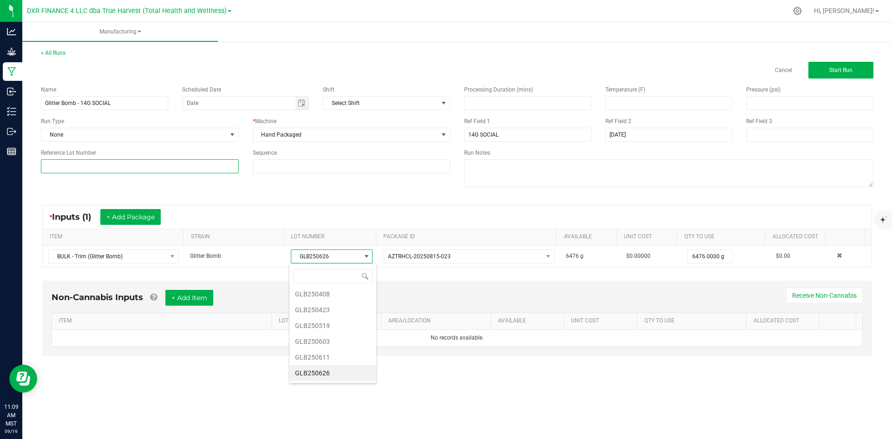
click at [228, 164] on input at bounding box center [140, 166] width 198 height 14
paste input "GLB250626"
click at [51, 165] on input "GLB250626" at bounding box center [140, 166] width 198 height 14
type input "GLB250626"
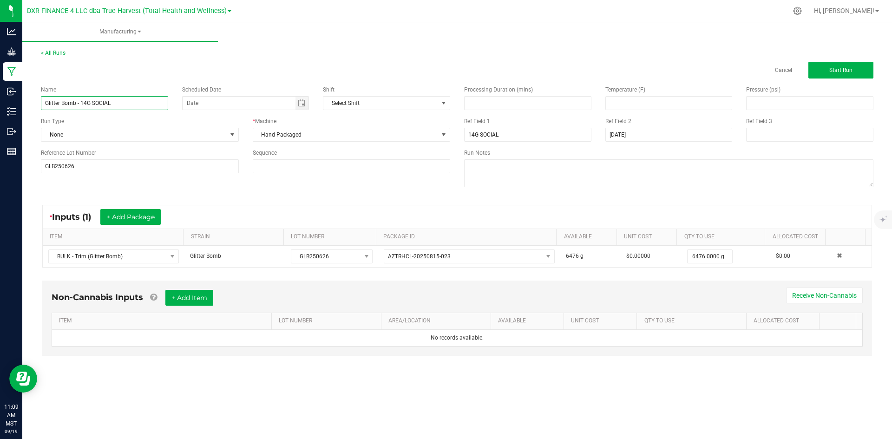
click at [144, 102] on input "Glitter Bomb - 14G SOCIAL" at bounding box center [104, 103] width 127 height 14
drag, startPoint x: 166, startPoint y: 159, endPoint x: 168, endPoint y: 167, distance: 8.5
click at [166, 159] on div "Reference Lot Number GLB250626" at bounding box center [140, 161] width 212 height 25
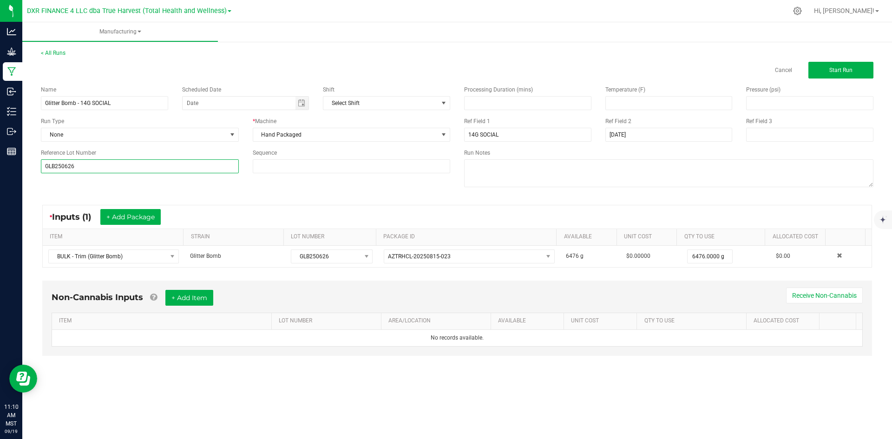
click at [168, 169] on input "GLB250626" at bounding box center [140, 166] width 198 height 14
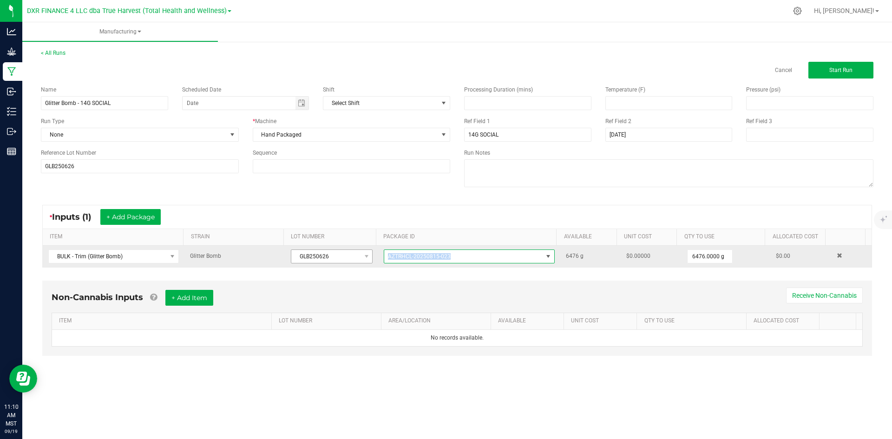
drag, startPoint x: 451, startPoint y: 255, endPoint x: 356, endPoint y: 255, distance: 94.7
click at [356, 255] on tr "BULK - Trim (Glitter Bomb) Glitter Bomb GLB250626 AZTRHCL-20250815-023 6476 g $…" at bounding box center [457, 256] width 829 height 21
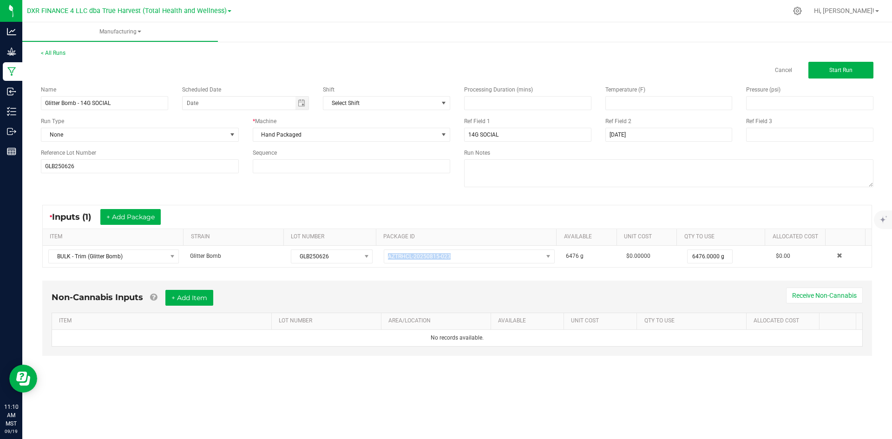
click at [826, 61] on div "< All Runs Cancel Start Run" at bounding box center [457, 64] width 832 height 30
click at [827, 65] on button "Start Run" at bounding box center [840, 70] width 65 height 17
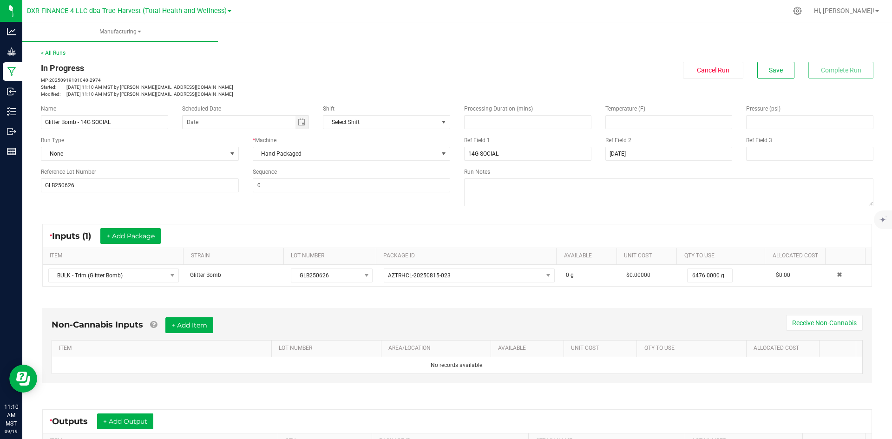
click at [58, 53] on link "< All Runs" at bounding box center [53, 53] width 25 height 7
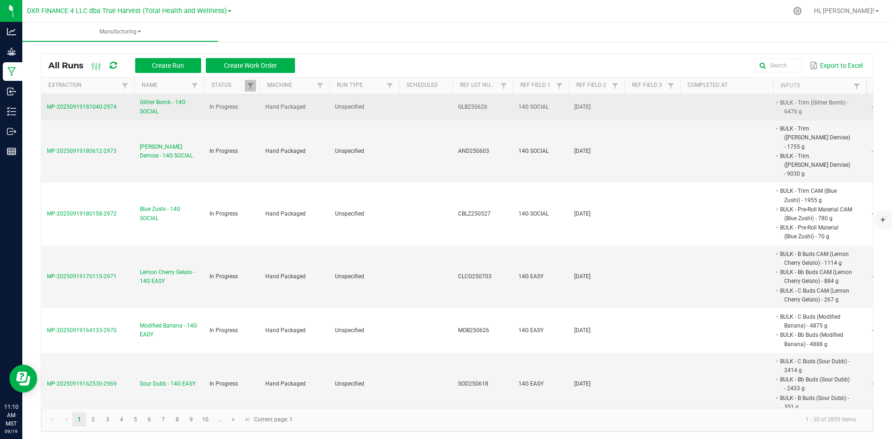
drag, startPoint x: 120, startPoint y: 108, endPoint x: 41, endPoint y: 110, distance: 78.5
click at [41, 110] on td "MP-20250919181040-2974" at bounding box center [87, 107] width 93 height 26
copy span "MP-20250919181040-2974"
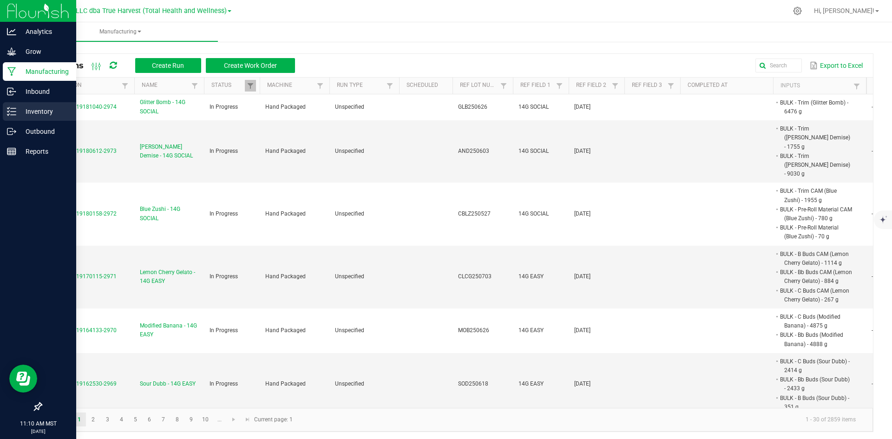
click at [39, 111] on p "Inventory" at bounding box center [44, 111] width 56 height 11
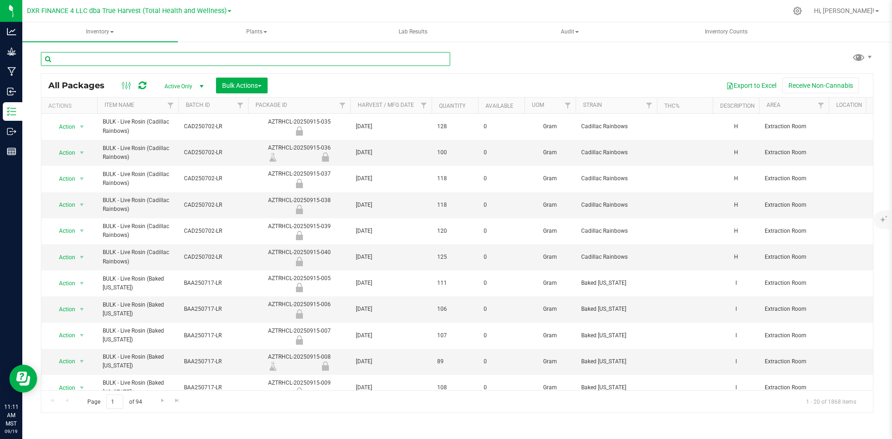
click at [101, 59] on input "text" at bounding box center [245, 59] width 409 height 14
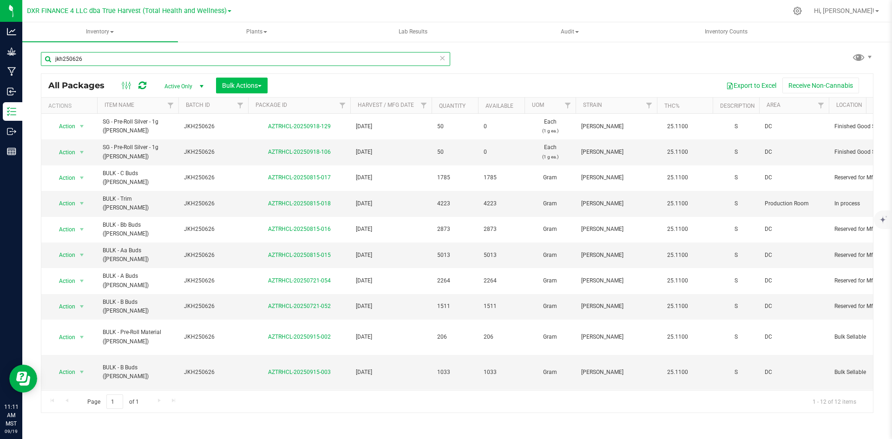
type input "jkh250626"
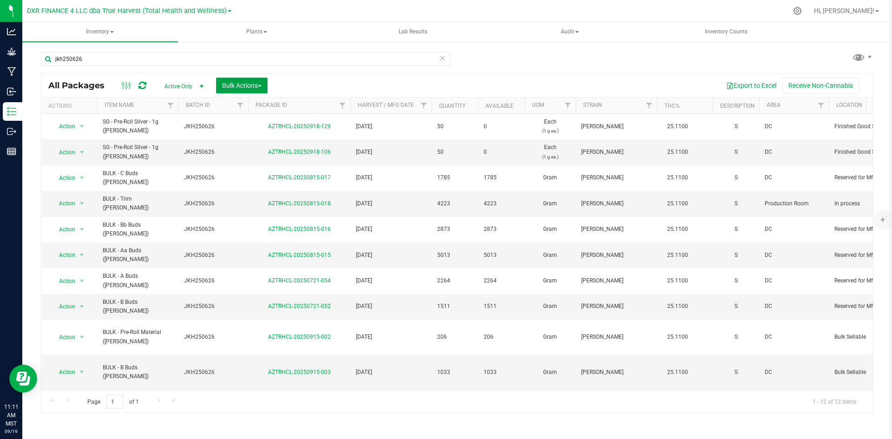
click at [229, 92] on button "Bulk Actions" at bounding box center [242, 86] width 52 height 16
click at [231, 113] on div "Add to manufacturing run" at bounding box center [263, 107] width 83 height 15
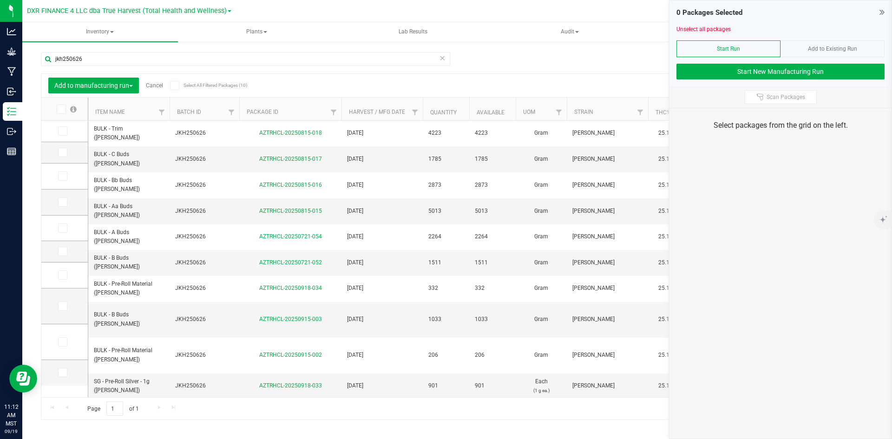
click at [131, 115] on th "Item Name" at bounding box center [128, 109] width 81 height 23
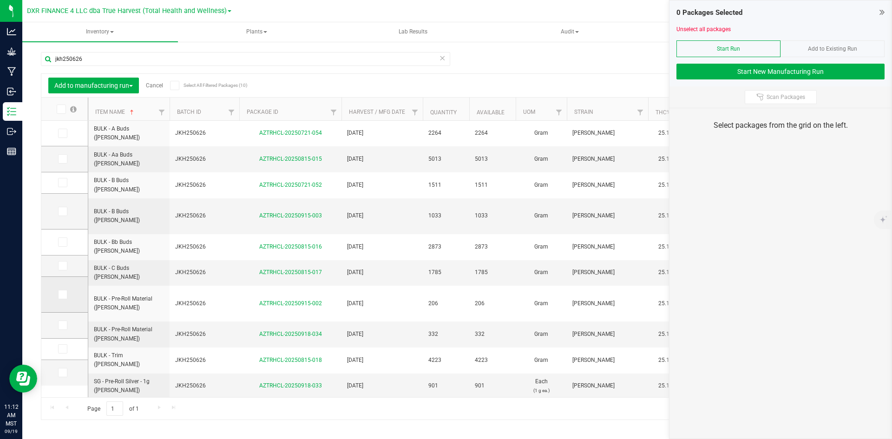
click at [65, 294] on icon at bounding box center [62, 294] width 6 height 0
click at [0, 0] on input "checkbox" at bounding box center [0, 0] width 0 height 0
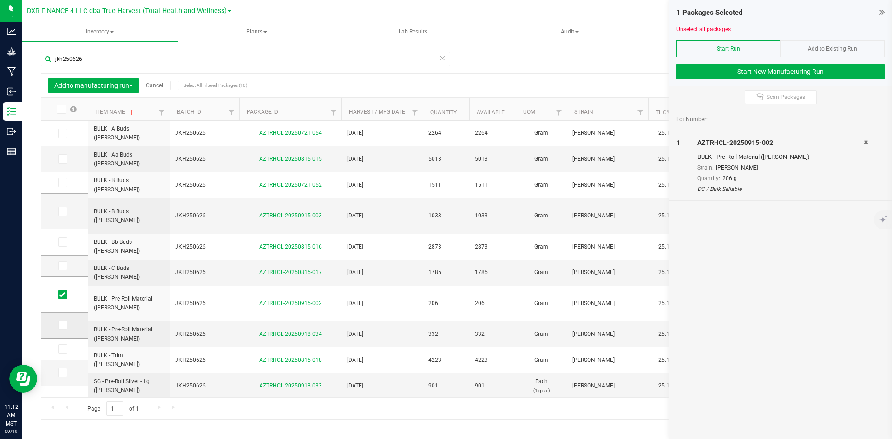
click at [63, 325] on icon at bounding box center [62, 325] width 6 height 0
click at [0, 0] on input "checkbox" at bounding box center [0, 0] width 0 height 0
click at [66, 346] on span at bounding box center [62, 348] width 9 height 9
click at [0, 0] on input "checkbox" at bounding box center [0, 0] width 0 height 0
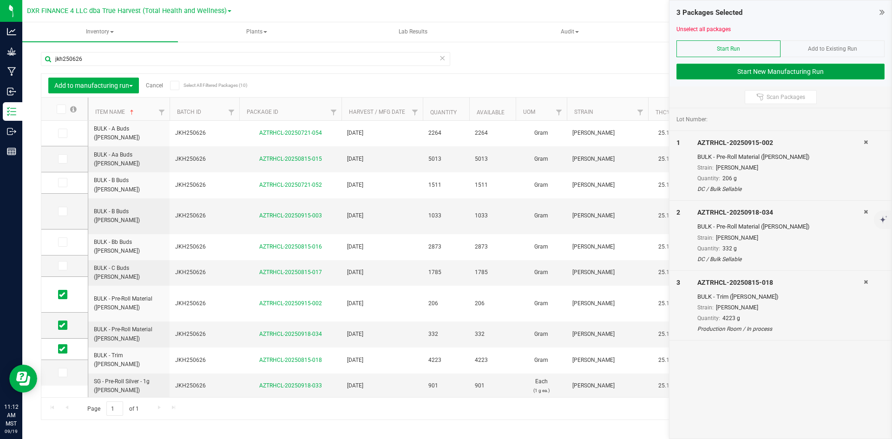
click at [804, 67] on button "Start New Manufacturing Run" at bounding box center [780, 72] width 208 height 16
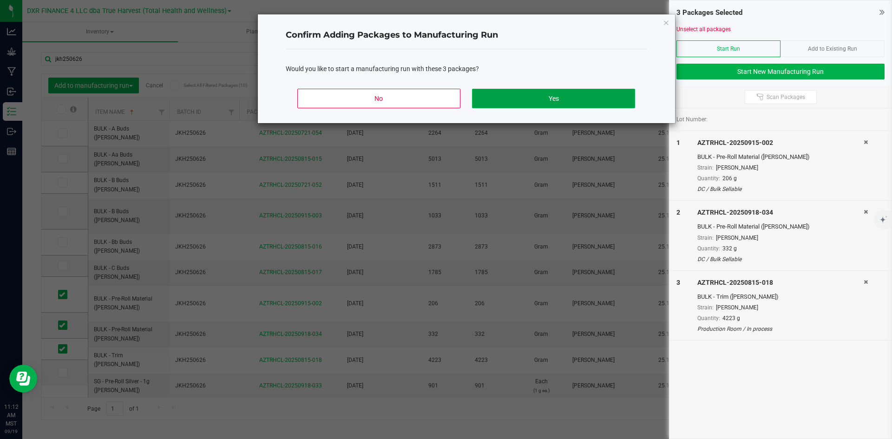
click at [601, 95] on button "Yes" at bounding box center [553, 99] width 163 height 20
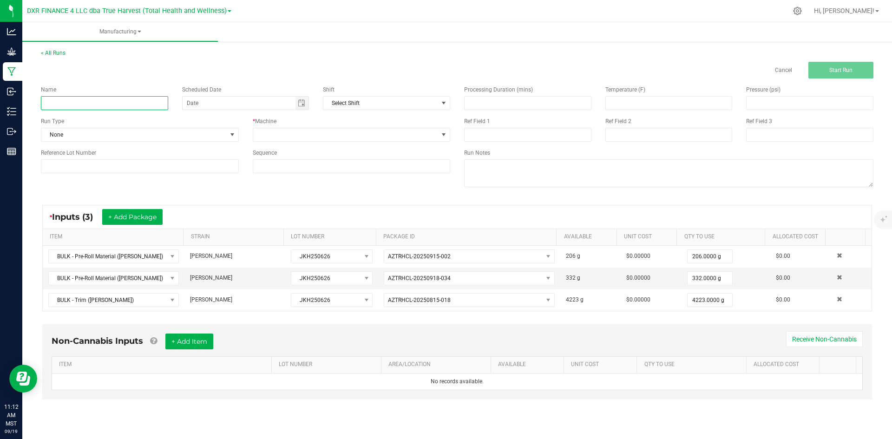
click at [103, 108] on input at bounding box center [104, 103] width 127 height 14
type input "[PERSON_NAME] - 14G SOCIAL"
click at [295, 137] on span at bounding box center [345, 134] width 185 height 13
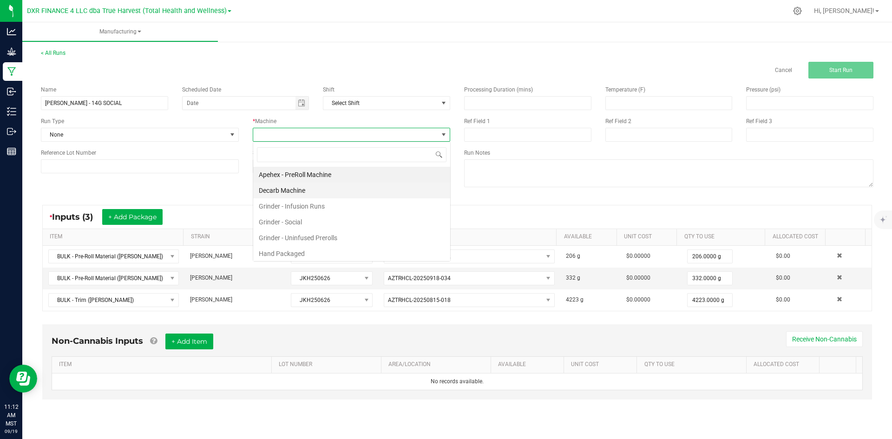
scroll to position [14, 197]
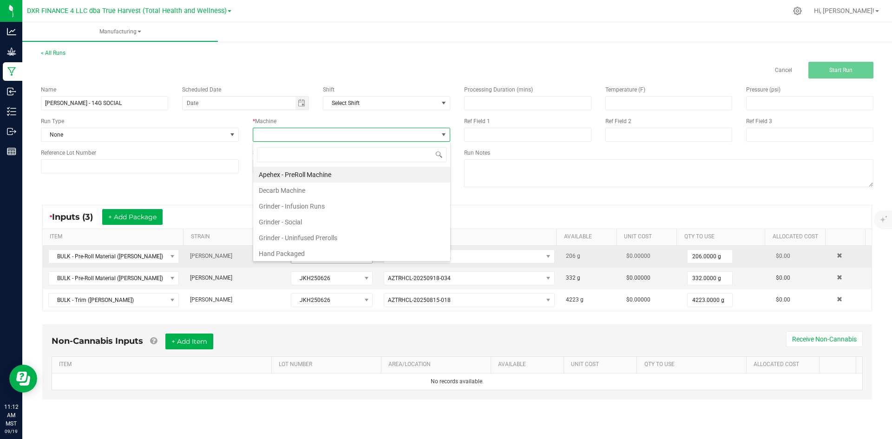
click at [315, 258] on li "Hand Packaged" at bounding box center [351, 254] width 197 height 16
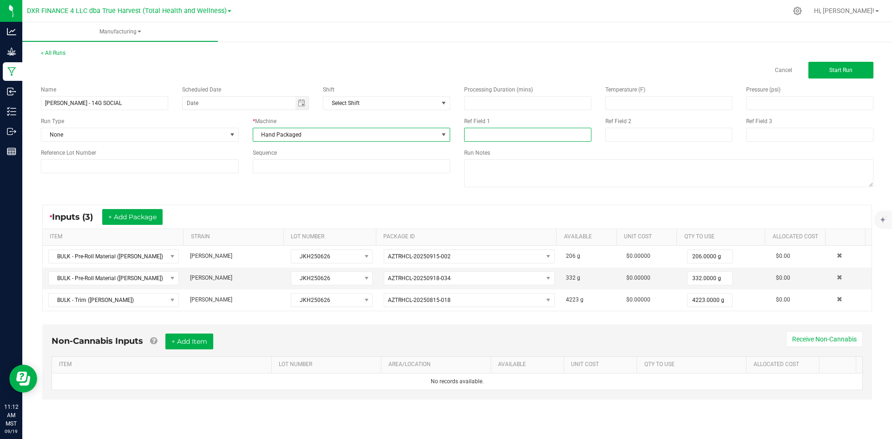
click at [514, 132] on input at bounding box center [527, 135] width 127 height 14
type input "14G SOCIAL"
click at [623, 139] on input at bounding box center [668, 135] width 127 height 14
type input "[DATE]"
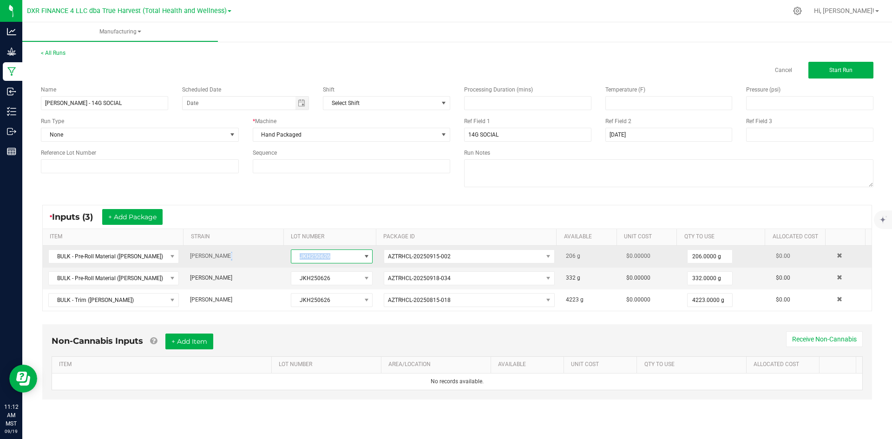
drag, startPoint x: 340, startPoint y: 255, endPoint x: 269, endPoint y: 255, distance: 70.6
click at [269, 255] on tr "BULK - Pre-Roll Material ([PERSON_NAME]) [PERSON_NAME] JKH250626 AZTRHCL-202509…" at bounding box center [457, 257] width 829 height 22
copy tr "JKH250626"
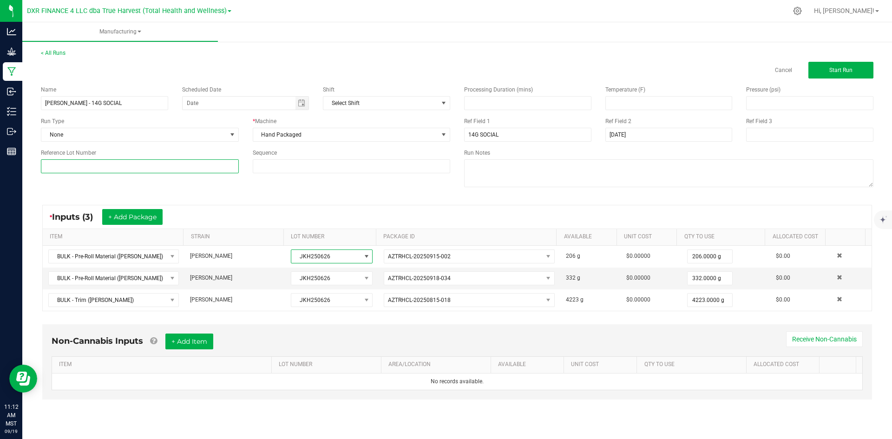
click at [234, 171] on input at bounding box center [140, 166] width 198 height 14
paste input "JKH250626"
click at [53, 165] on input "JKH250626" at bounding box center [140, 166] width 198 height 14
type input "JKH250626"
click at [130, 109] on input "[PERSON_NAME] - 14G SOCIAL" at bounding box center [104, 103] width 127 height 14
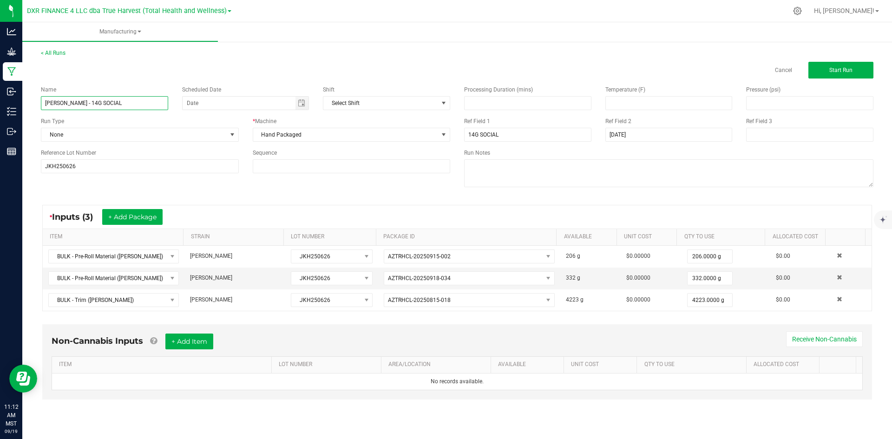
click at [130, 109] on input "[PERSON_NAME] - 14G SOCIAL" at bounding box center [104, 103] width 127 height 14
click at [141, 168] on input "JKH250626" at bounding box center [140, 166] width 198 height 14
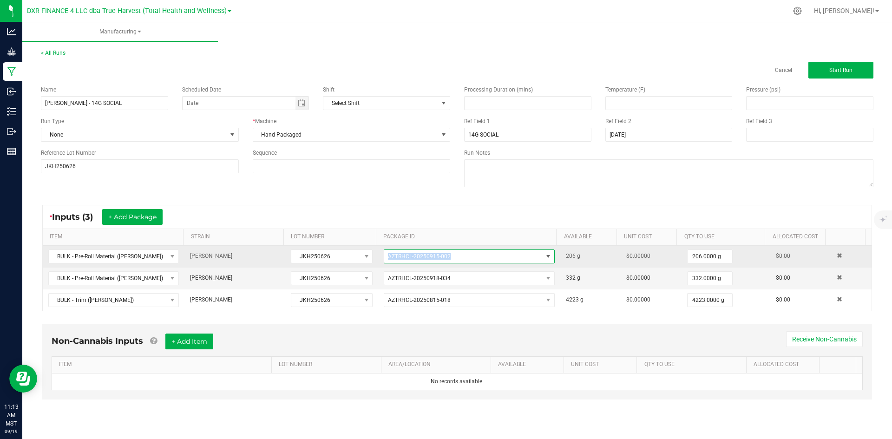
drag, startPoint x: 383, startPoint y: 256, endPoint x: 502, endPoint y: 255, distance: 118.9
click at [502, 255] on span "AZTRHCL-20250915-002" at bounding box center [463, 256] width 158 height 13
drag, startPoint x: 502, startPoint y: 255, endPoint x: 385, endPoint y: 259, distance: 117.1
click at [385, 259] on span "AZTRHCL-20250915-002" at bounding box center [463, 256] width 158 height 13
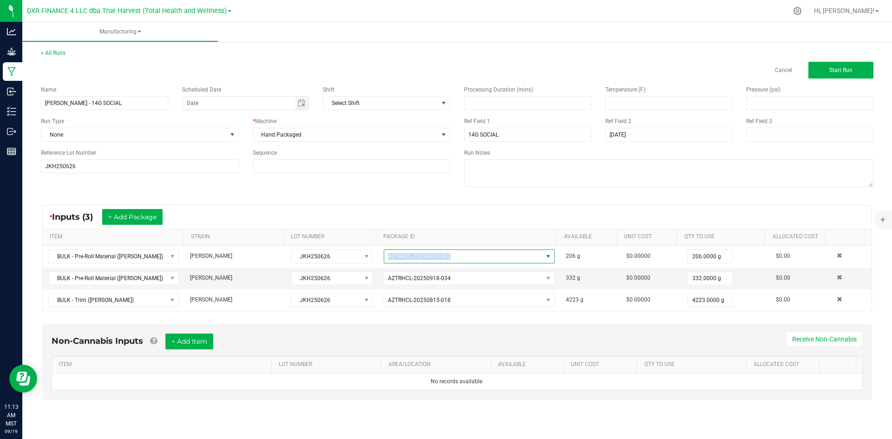
copy span "AZTRHCL-20250915-002"
drag, startPoint x: 384, startPoint y: 279, endPoint x: 457, endPoint y: 280, distance: 72.9
click at [457, 280] on span "AZTRHCL-20250918-034" at bounding box center [463, 278] width 158 height 13
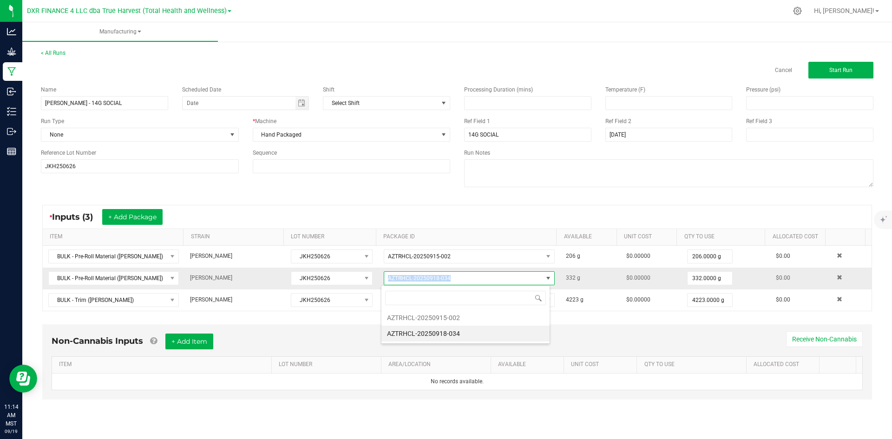
drag, startPoint x: 457, startPoint y: 280, endPoint x: 375, endPoint y: 280, distance: 81.7
click at [378, 280] on td "AZTRHCL-20250918-034" at bounding box center [469, 279] width 182 height 22
copy span "AZTRHCL-20250918-034"
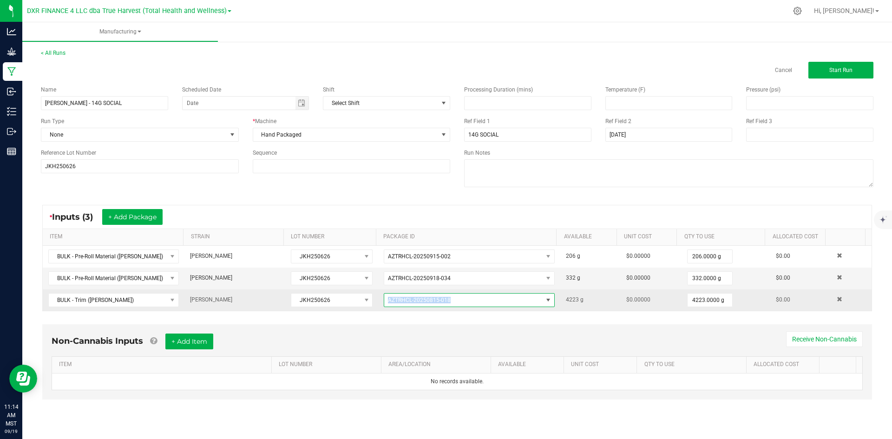
drag, startPoint x: 386, startPoint y: 301, endPoint x: 451, endPoint y: 306, distance: 64.7
click at [451, 306] on span "AZTRHCL-20250815-018" at bounding box center [463, 300] width 158 height 13
drag, startPoint x: 451, startPoint y: 301, endPoint x: 382, endPoint y: 299, distance: 68.8
click at [384, 299] on span "AZTRHCL-20250815-018" at bounding box center [463, 300] width 158 height 13
copy span "AZTRHCL-20250815-018"
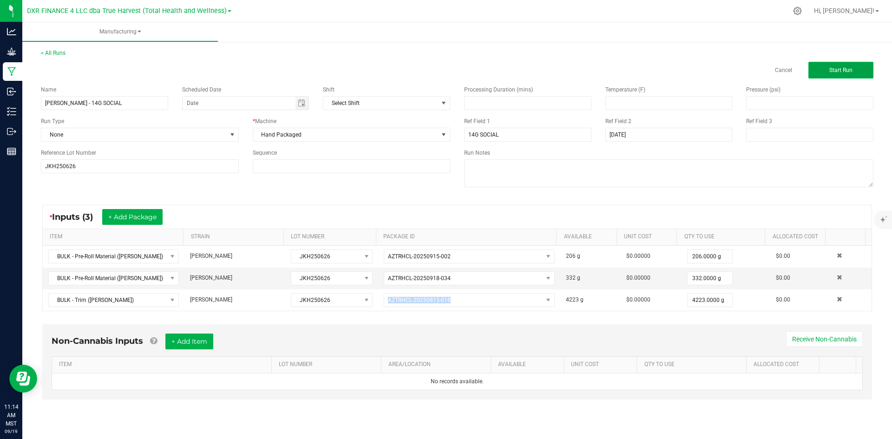
drag, startPoint x: 841, startPoint y: 65, endPoint x: 827, endPoint y: 75, distance: 17.3
click at [841, 65] on button "Start Run" at bounding box center [840, 70] width 65 height 17
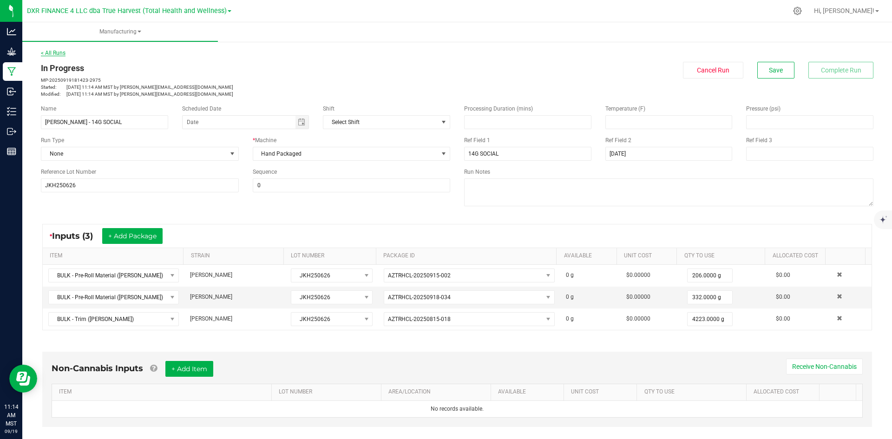
click at [54, 55] on link "< All Runs" at bounding box center [53, 53] width 25 height 7
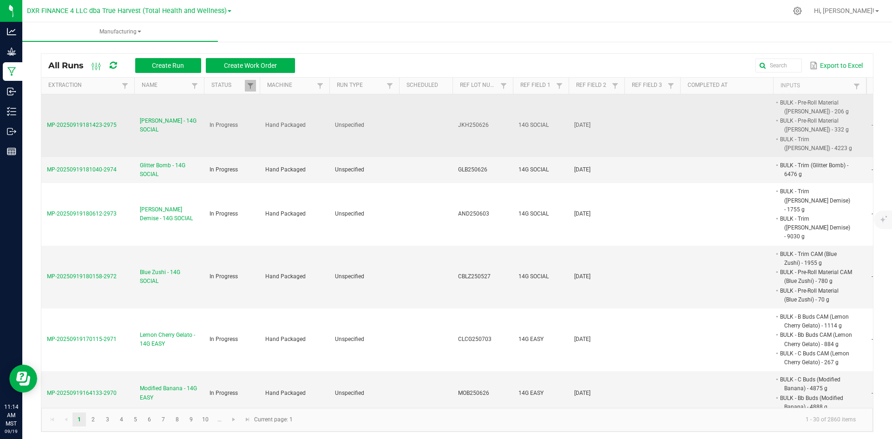
drag, startPoint x: 127, startPoint y: 121, endPoint x: 48, endPoint y: 124, distance: 79.0
click at [48, 124] on td "MP-20250919181423-2975" at bounding box center [87, 125] width 93 height 63
